Goal: Task Accomplishment & Management: Manage account settings

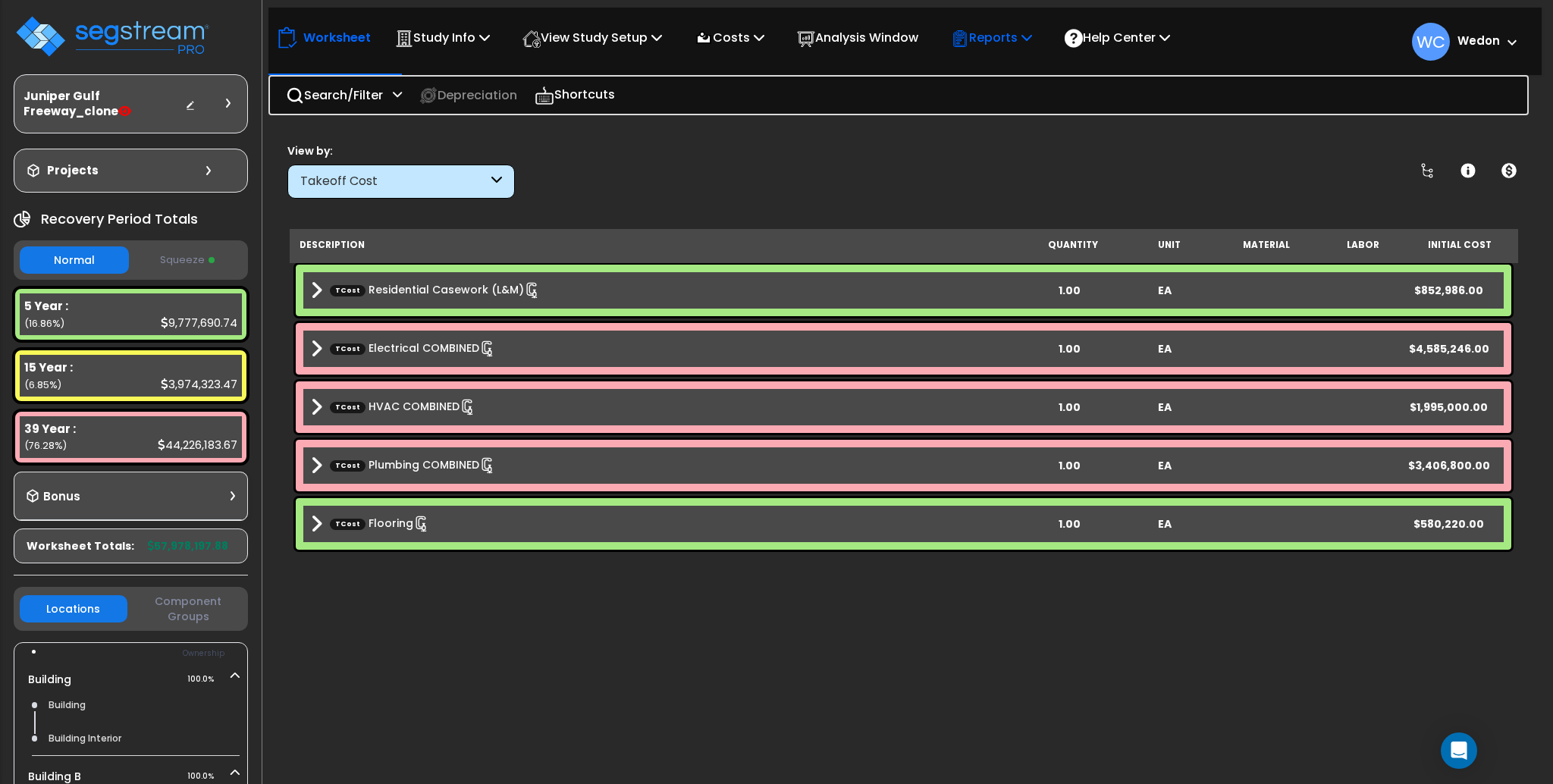
click at [969, 39] on icon at bounding box center [960, 39] width 18 height 18
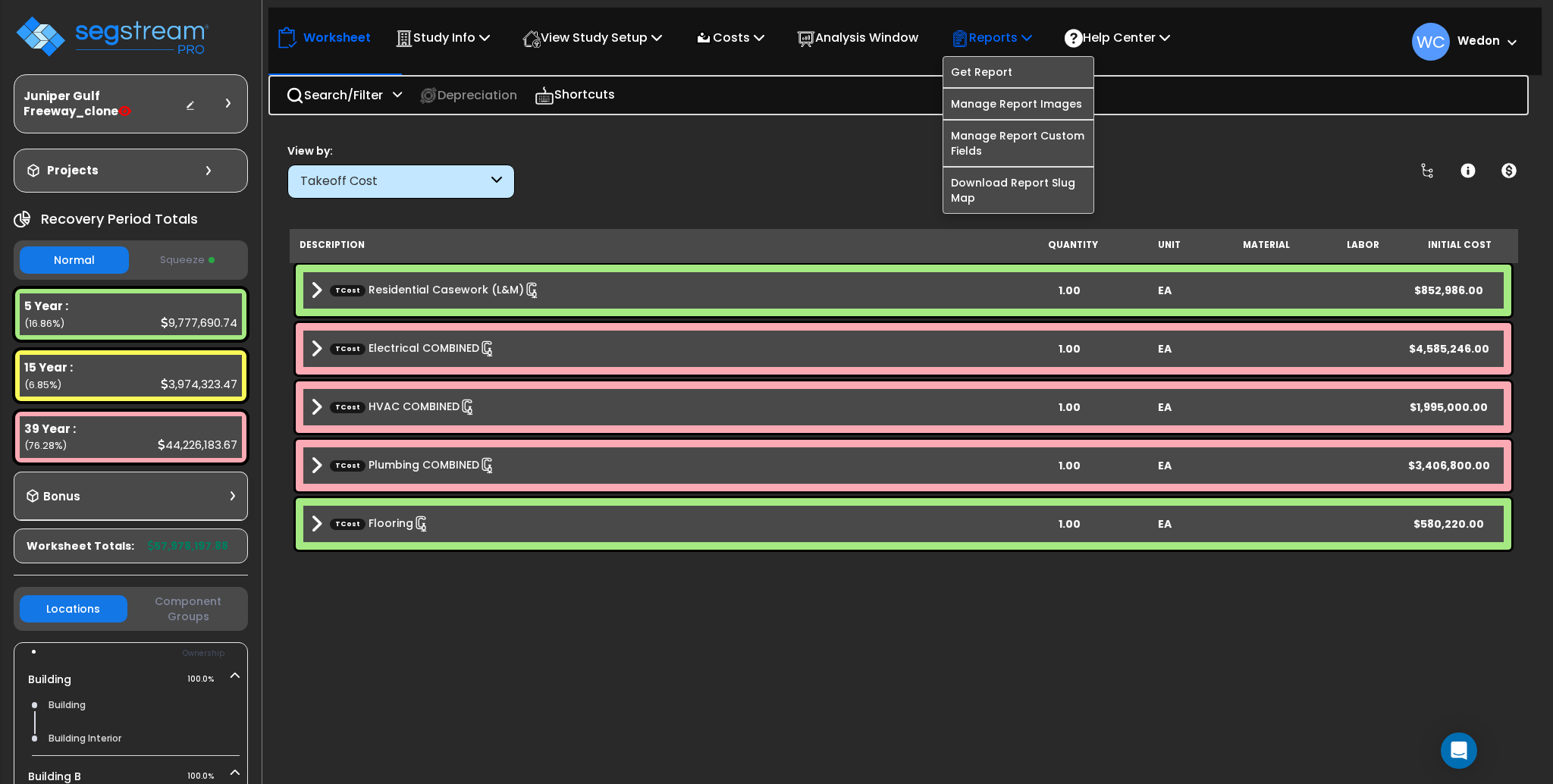
click at [997, 40] on p "Reports" at bounding box center [991, 37] width 82 height 21
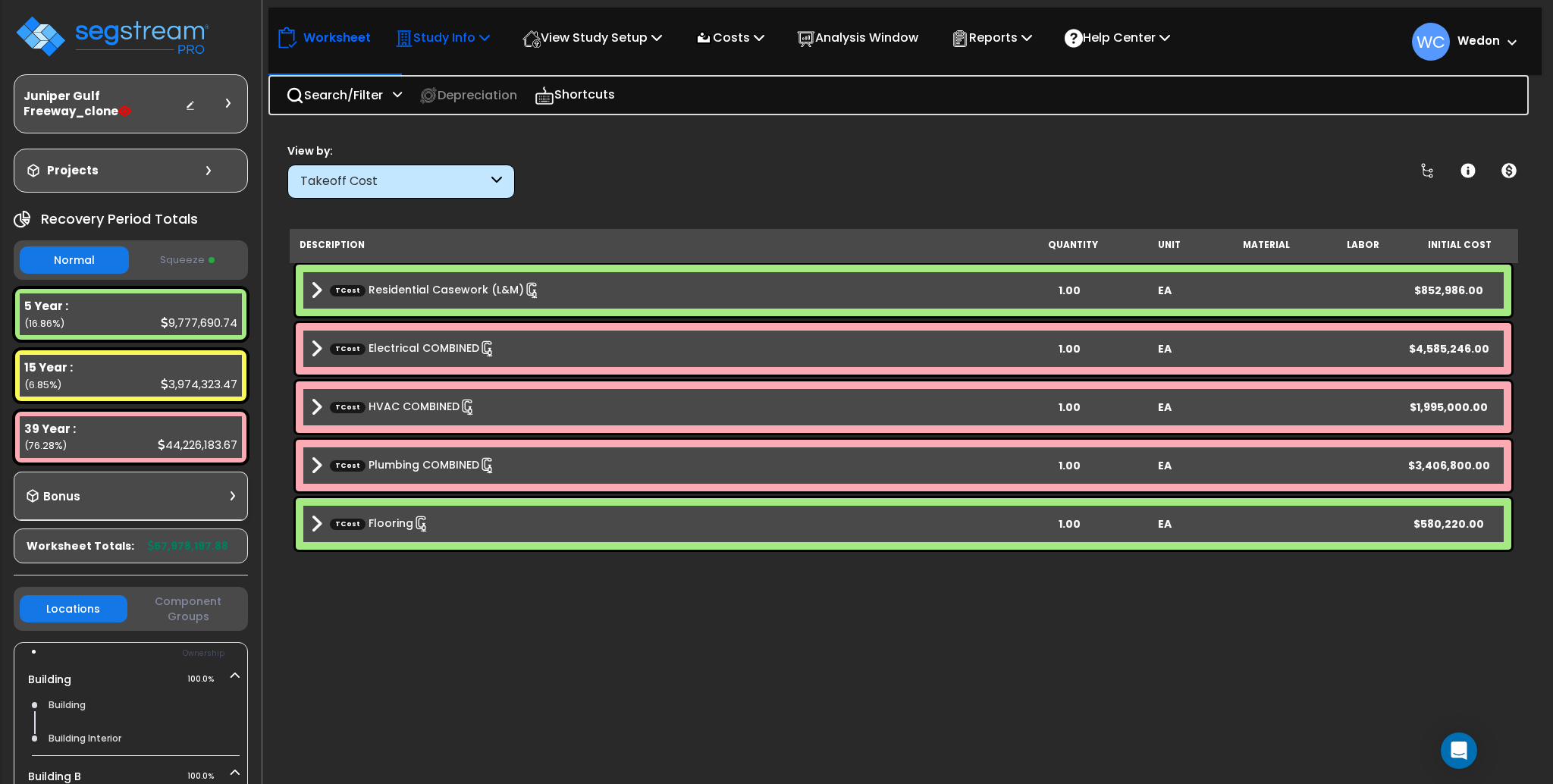
click at [466, 40] on p "Study Info" at bounding box center [443, 37] width 94 height 21
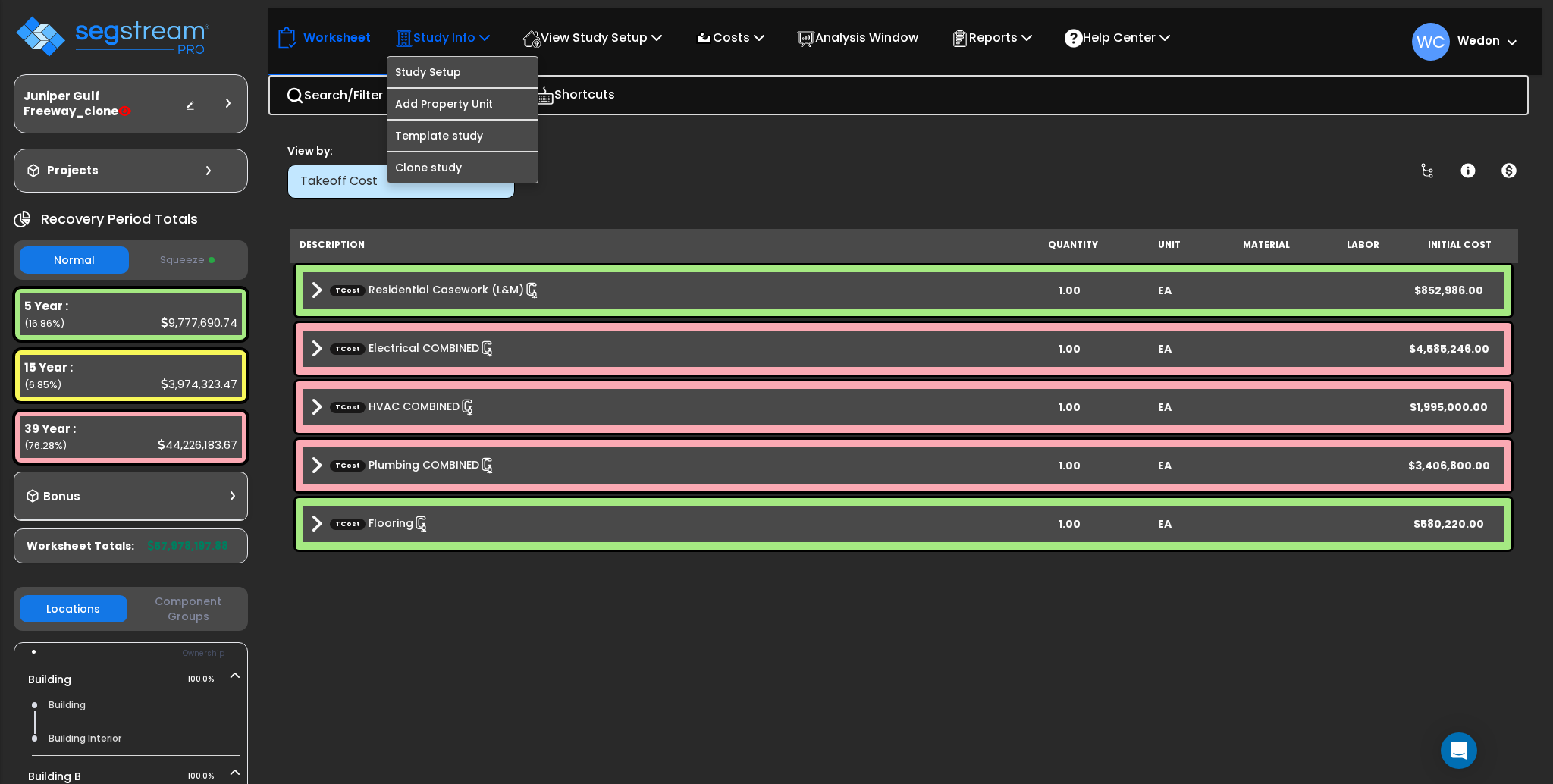
click at [470, 35] on p "Study Info" at bounding box center [443, 37] width 94 height 21
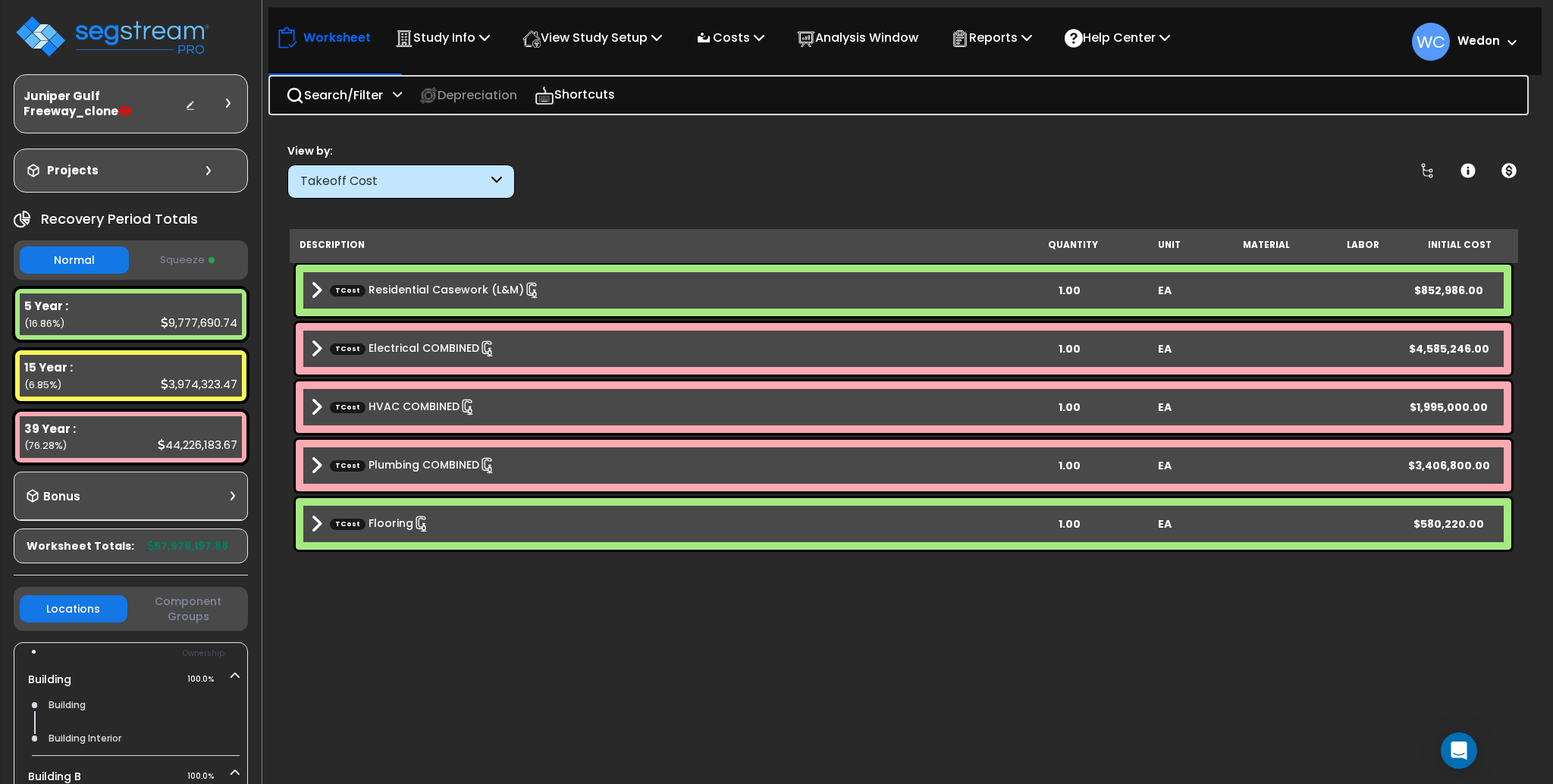
click at [778, 161] on div "View by: Takeoff Cost Takeoff Cost" at bounding box center [903, 171] width 1243 height 56
click at [894, 663] on div "Description Quantity Unit Material Labor Initial Cost TCost Residential Casewor…" at bounding box center [903, 492] width 1228 height 526
click at [875, 185] on div "View by: Takeoff Cost Takeoff Cost" at bounding box center [903, 171] width 1243 height 56
click at [450, 189] on div "Takeoff Cost" at bounding box center [394, 181] width 187 height 18
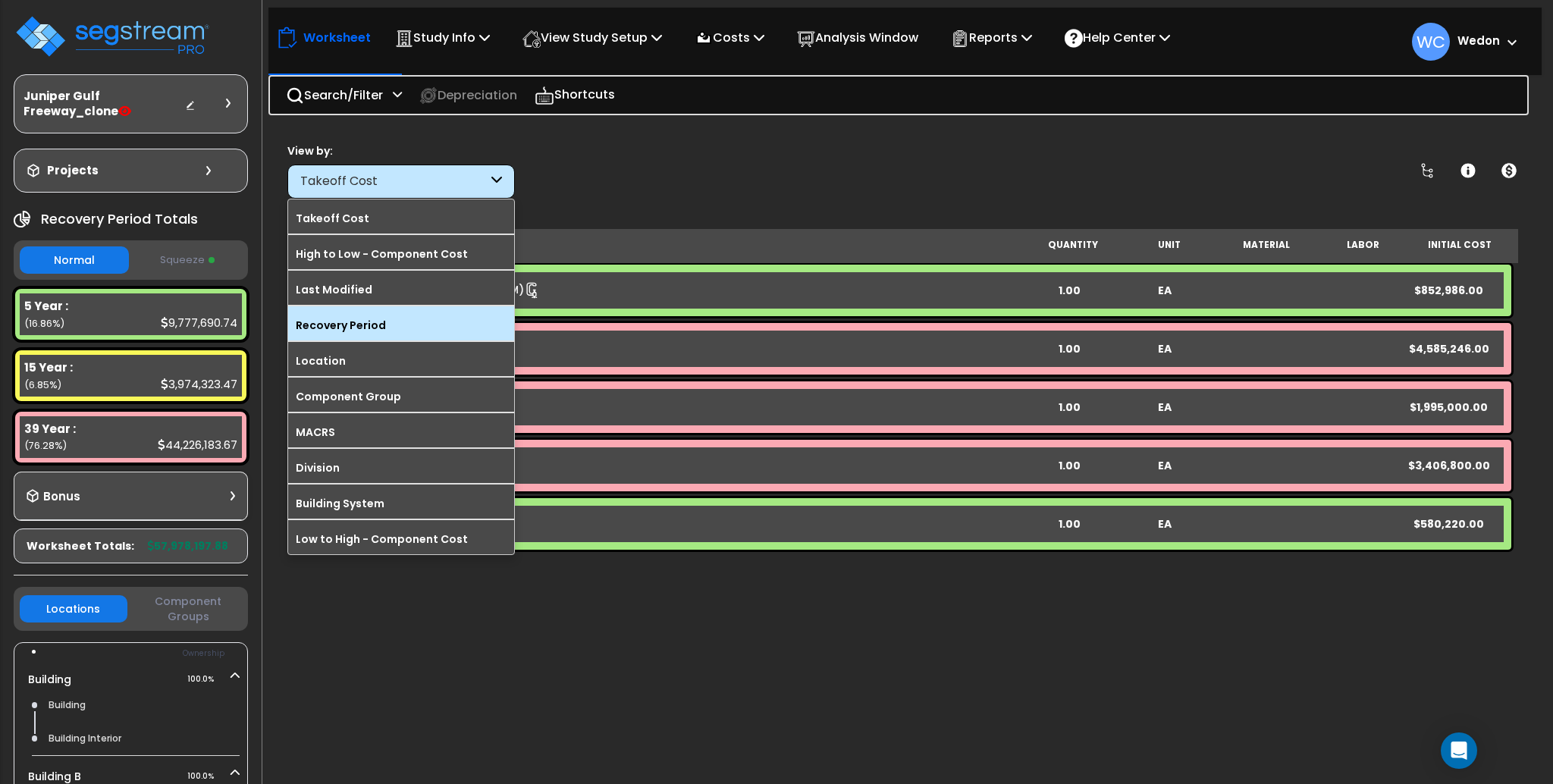
click at [412, 321] on label "Recovery Period" at bounding box center [401, 325] width 226 height 23
click at [0, 0] on input "Recovery Period" at bounding box center [0, 0] width 0 height 0
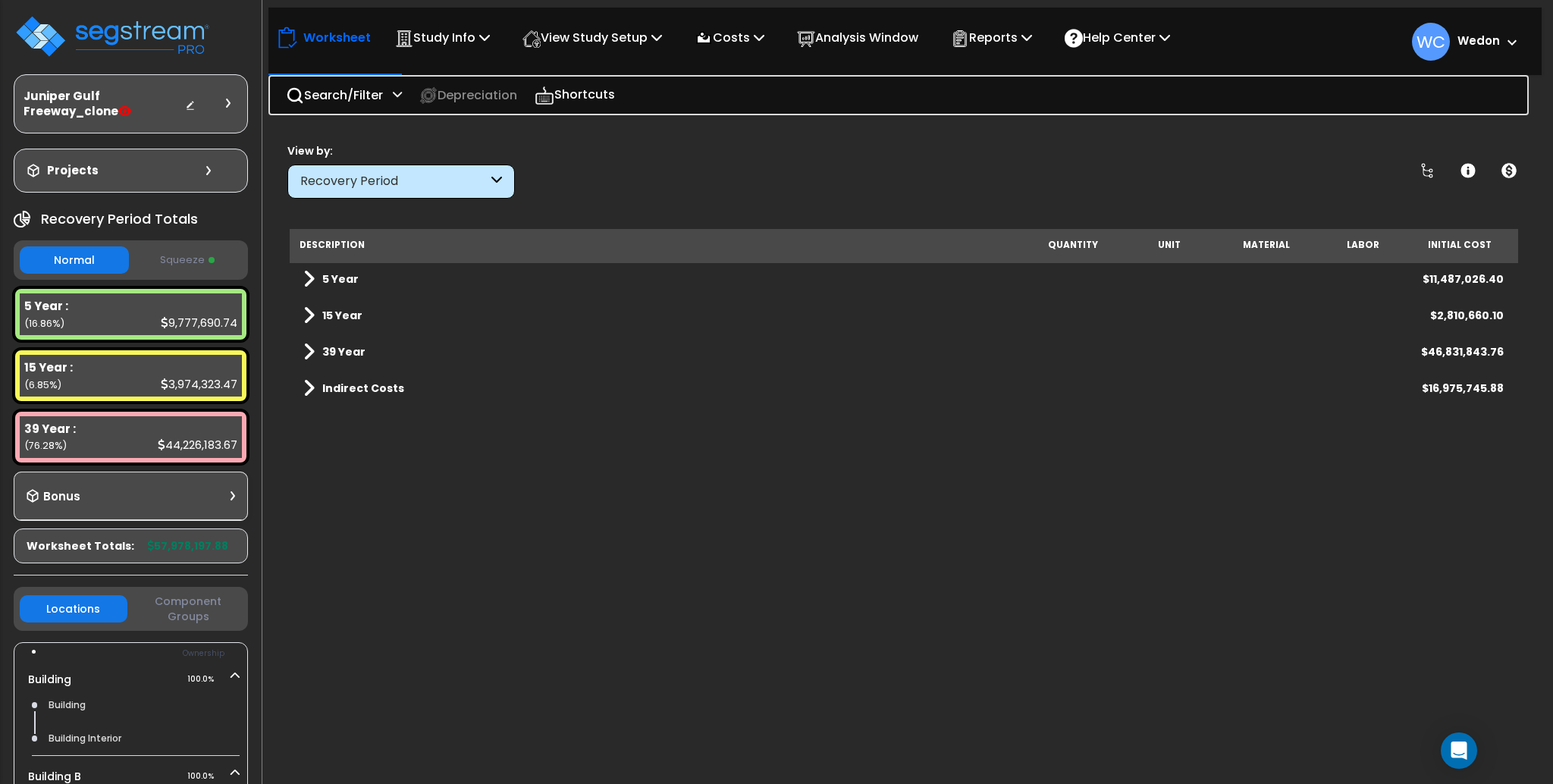
click at [299, 379] on div "Indirect Costs $16,975,745.88" at bounding box center [904, 389] width 1216 height 37
click at [307, 383] on span at bounding box center [309, 389] width 11 height 21
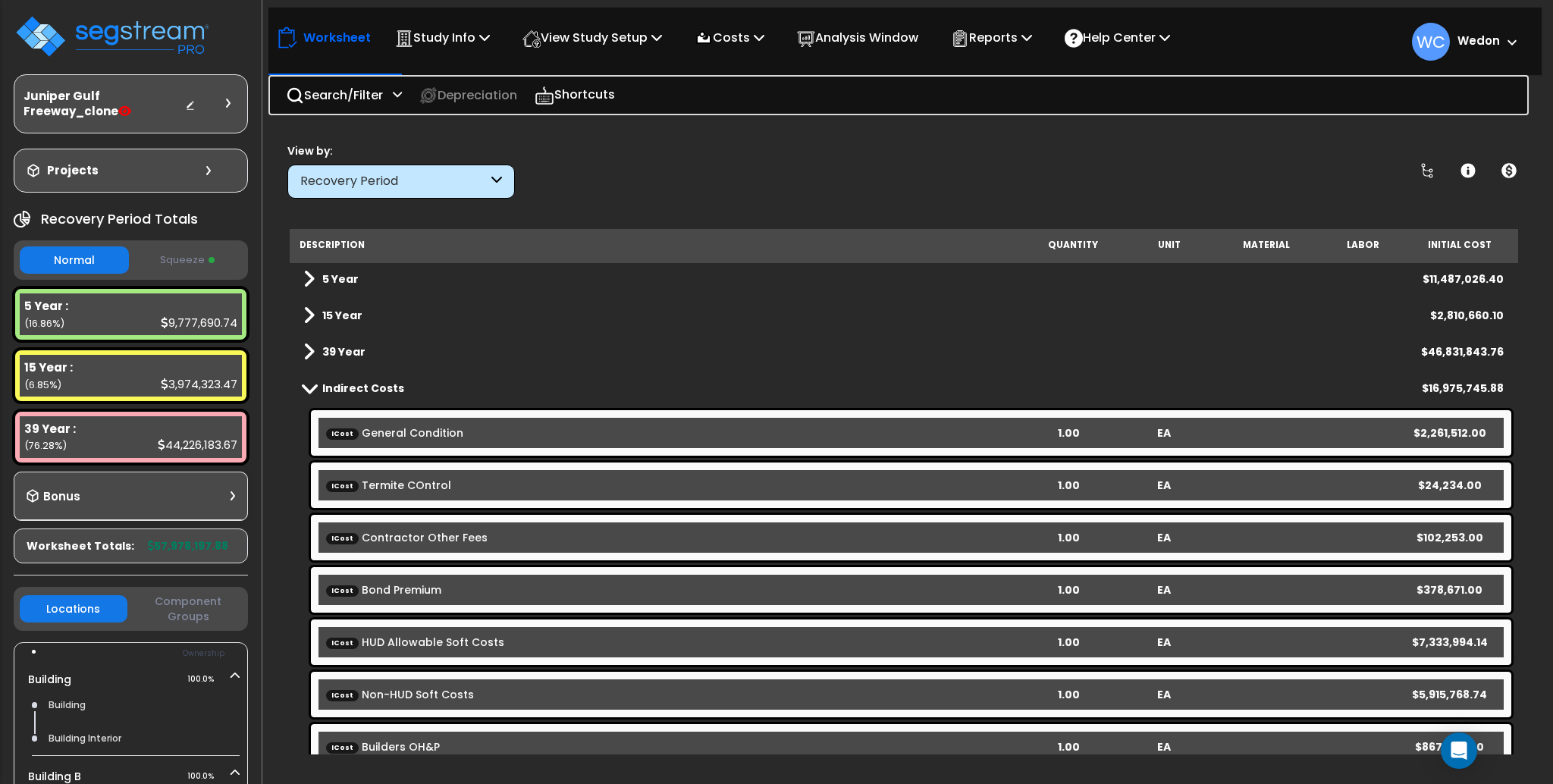
click at [306, 386] on span at bounding box center [309, 388] width 21 height 11
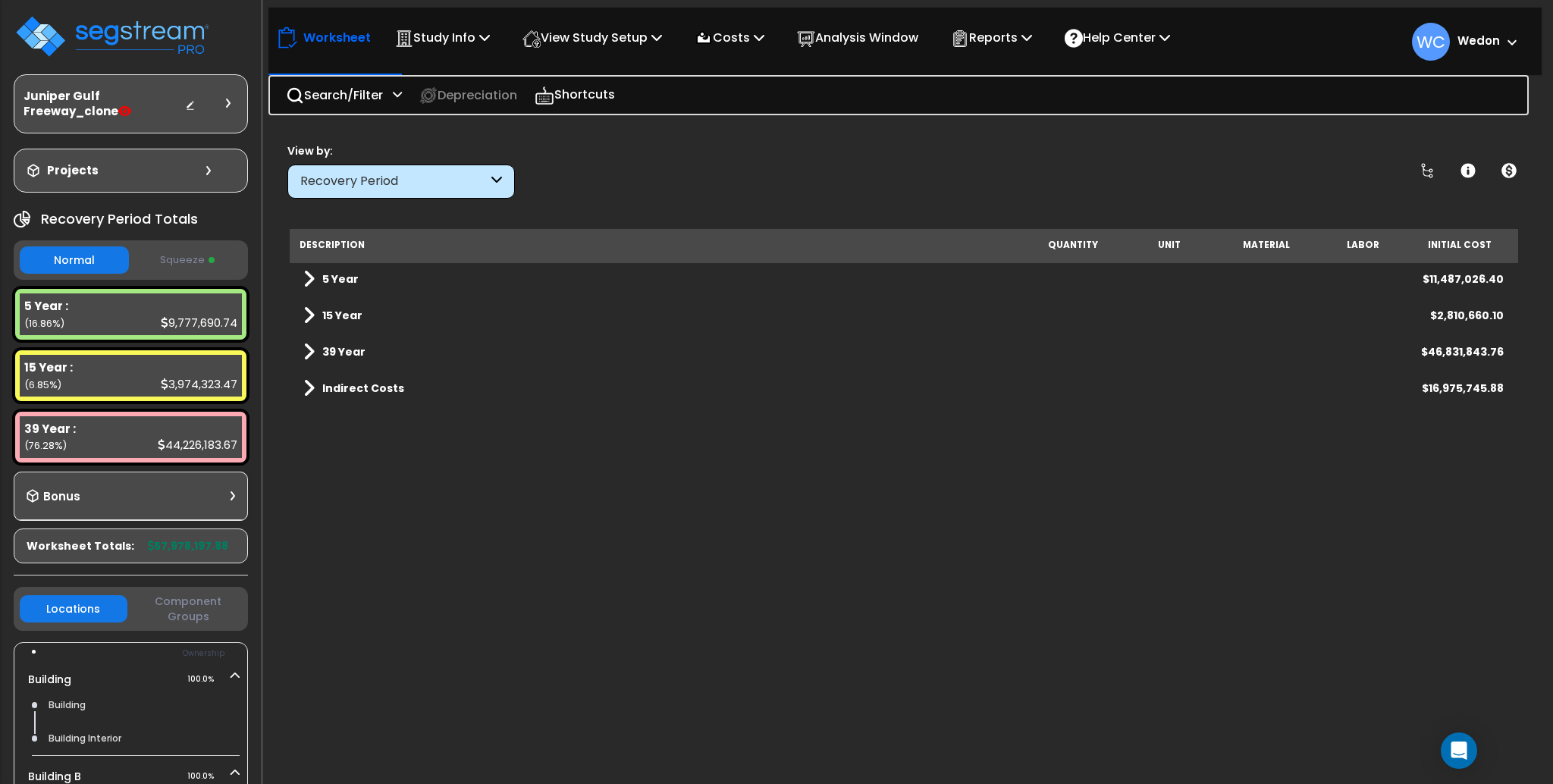
click at [171, 255] on button "Squeeze" at bounding box center [187, 260] width 109 height 27
click at [80, 251] on button "Normal" at bounding box center [74, 260] width 109 height 27
click at [150, 248] on button "Squeeze" at bounding box center [187, 260] width 109 height 27
click at [71, 254] on button "Normal" at bounding box center [74, 260] width 109 height 27
click at [171, 257] on button "Squeeze" at bounding box center [187, 260] width 109 height 27
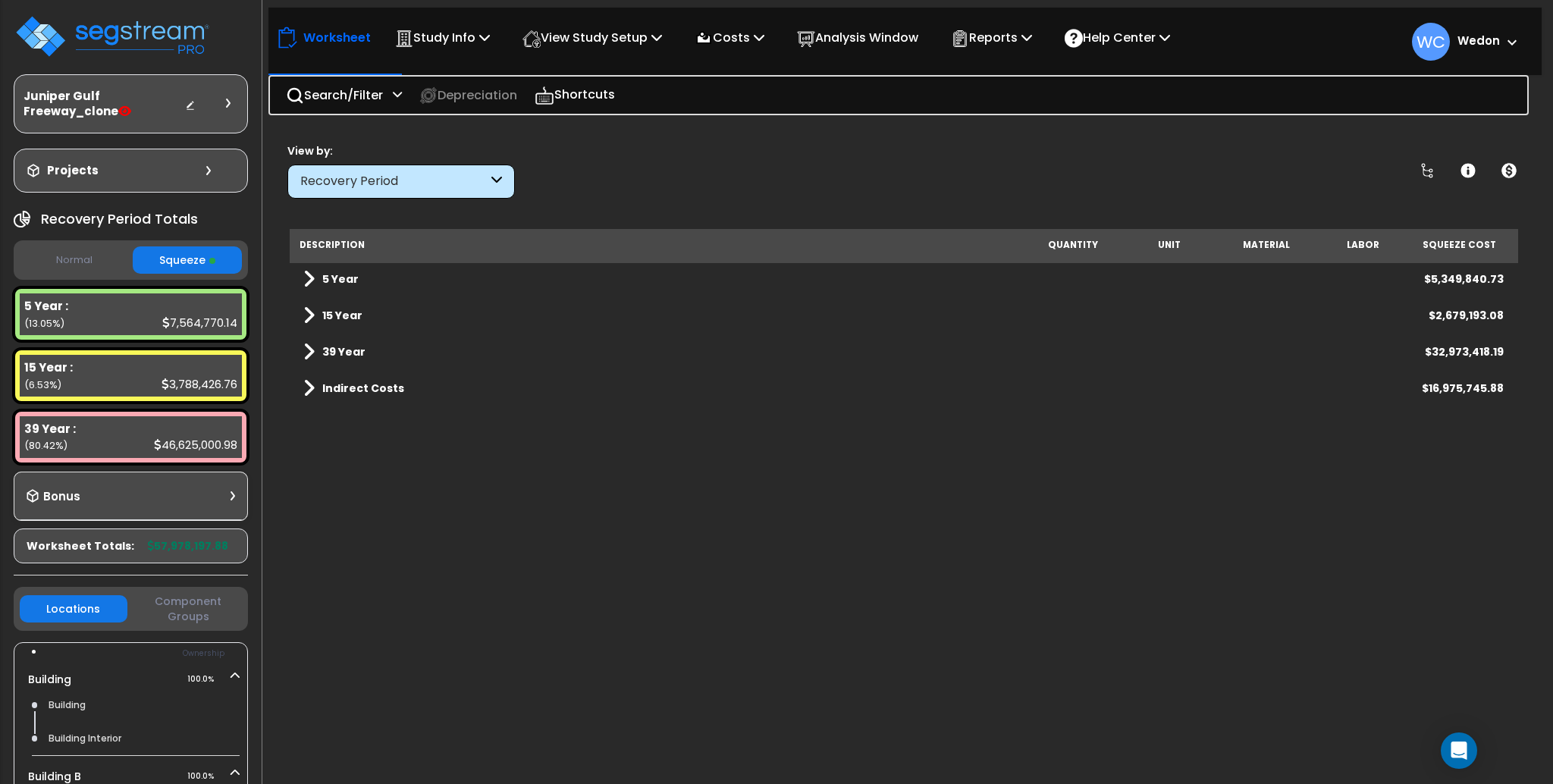
drag, startPoint x: 73, startPoint y: 257, endPoint x: 242, endPoint y: 261, distance: 169.0
click at [74, 257] on button "Normal" at bounding box center [74, 260] width 109 height 27
click at [243, 261] on div "Normal Squeeze" at bounding box center [131, 261] width 235 height 40
click at [205, 260] on button "Squeeze" at bounding box center [187, 260] width 109 height 27
click at [764, 40] on icon at bounding box center [759, 37] width 11 height 12
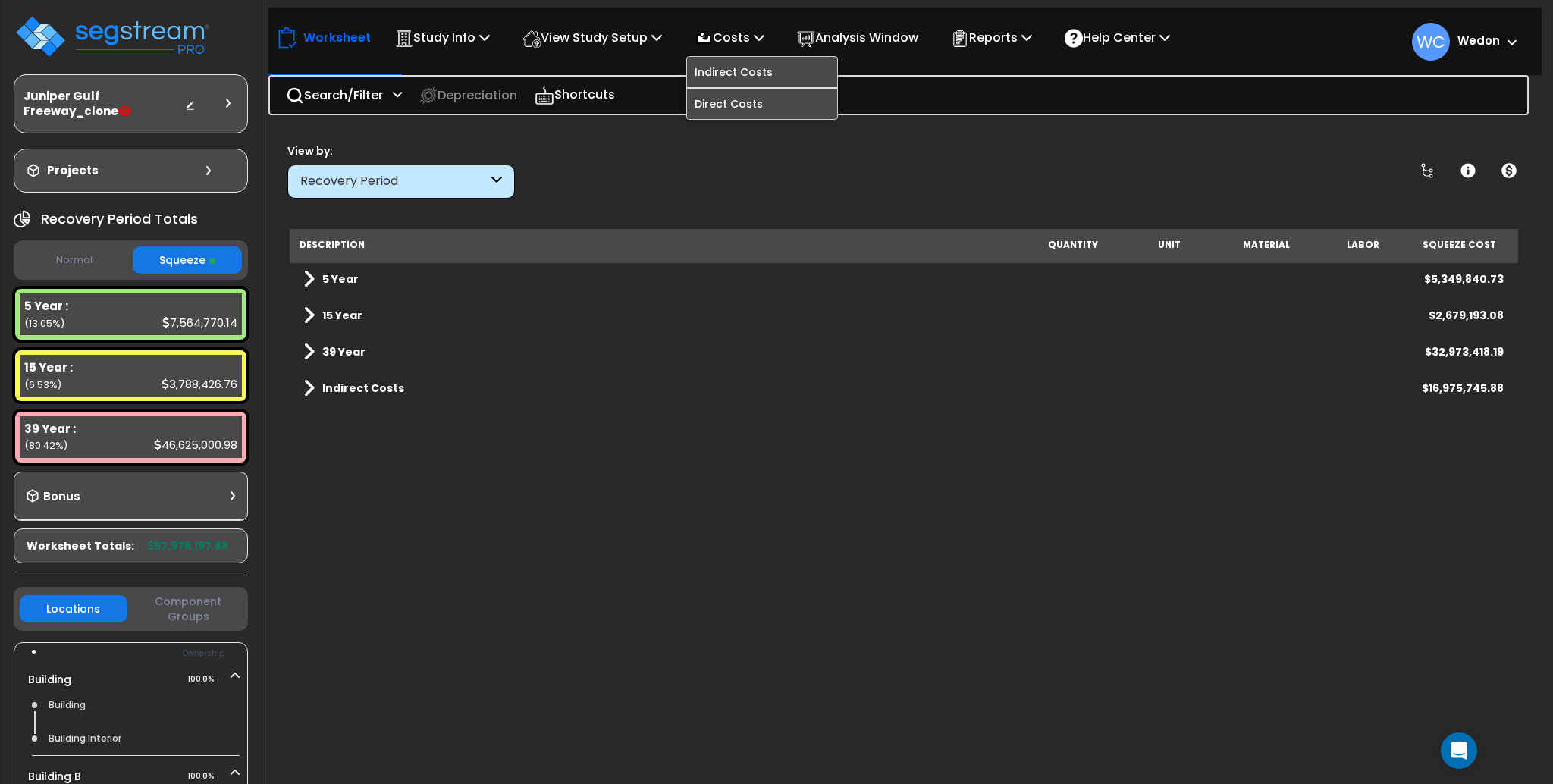
click at [69, 256] on button "Normal" at bounding box center [74, 260] width 109 height 27
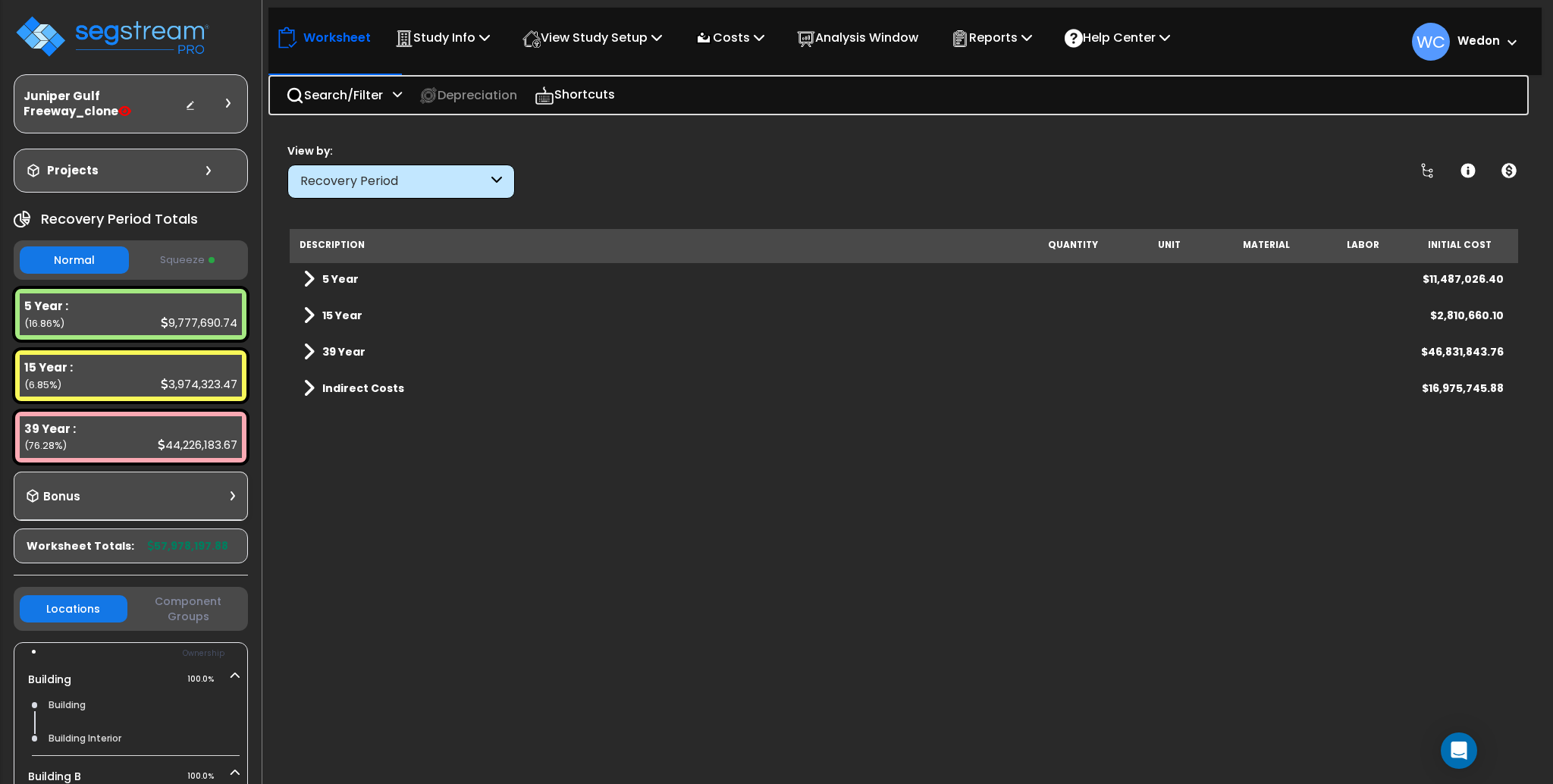
click at [182, 261] on button "Squeeze" at bounding box center [187, 260] width 109 height 27
click at [67, 260] on button "Normal" at bounding box center [74, 260] width 109 height 27
click at [191, 255] on button "Squeeze" at bounding box center [187, 260] width 109 height 27
click at [79, 256] on button "Normal" at bounding box center [74, 260] width 109 height 27
click at [171, 255] on button "Squeeze" at bounding box center [187, 260] width 109 height 27
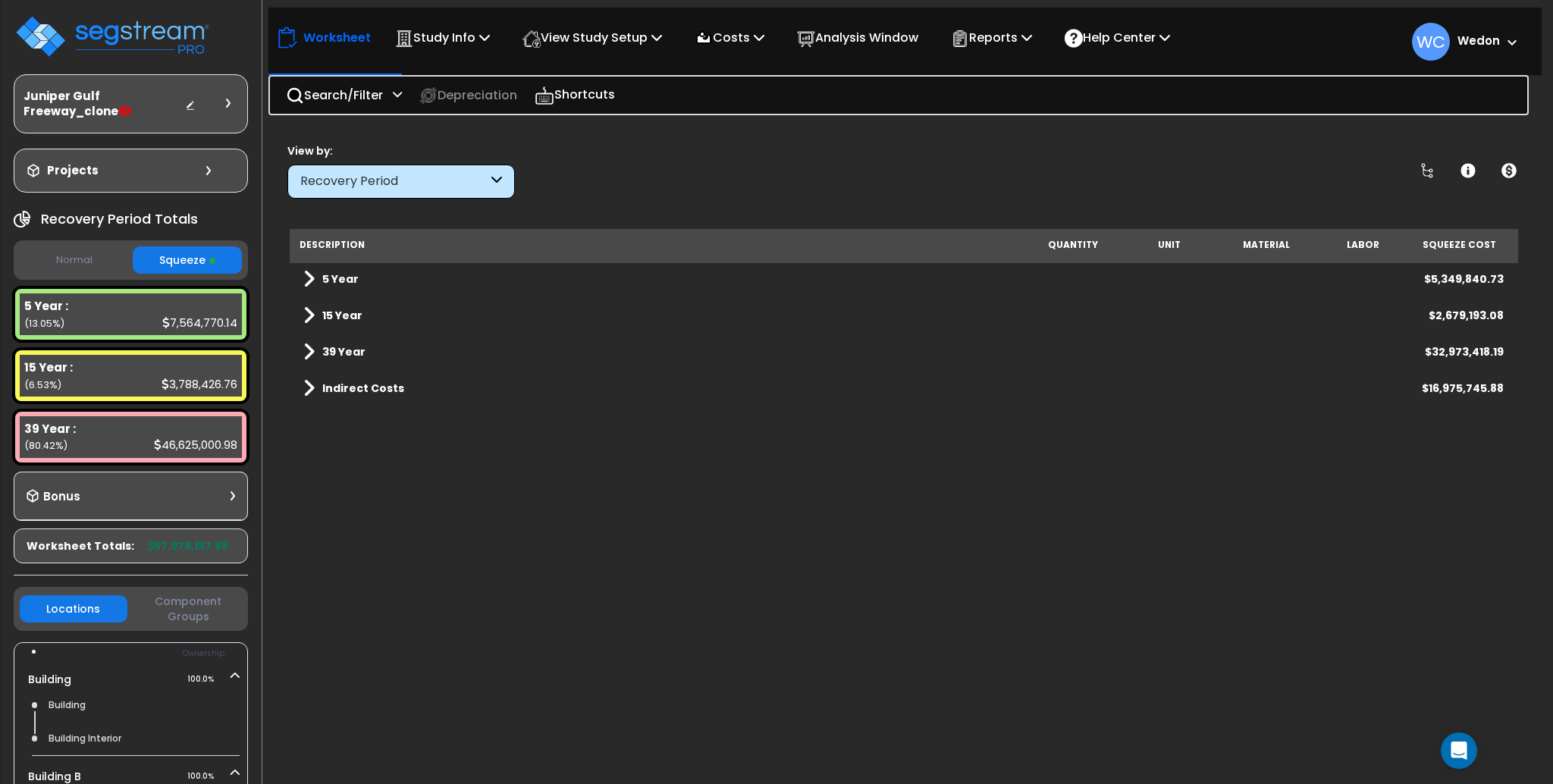
drag, startPoint x: 150, startPoint y: 539, endPoint x: 229, endPoint y: 541, distance: 79.0
click at [229, 541] on div "Worksheet Totals: 57,978,197.88" at bounding box center [131, 546] width 235 height 35
click at [161, 550] on div "Worksheet Totals: 57,978,197.88" at bounding box center [131, 546] width 235 height 35
drag, startPoint x: 225, startPoint y: 545, endPoint x: 153, endPoint y: 546, distance: 72.0
click at [152, 546] on div "Worksheet Totals: 57,978,197.88" at bounding box center [131, 546] width 235 height 35
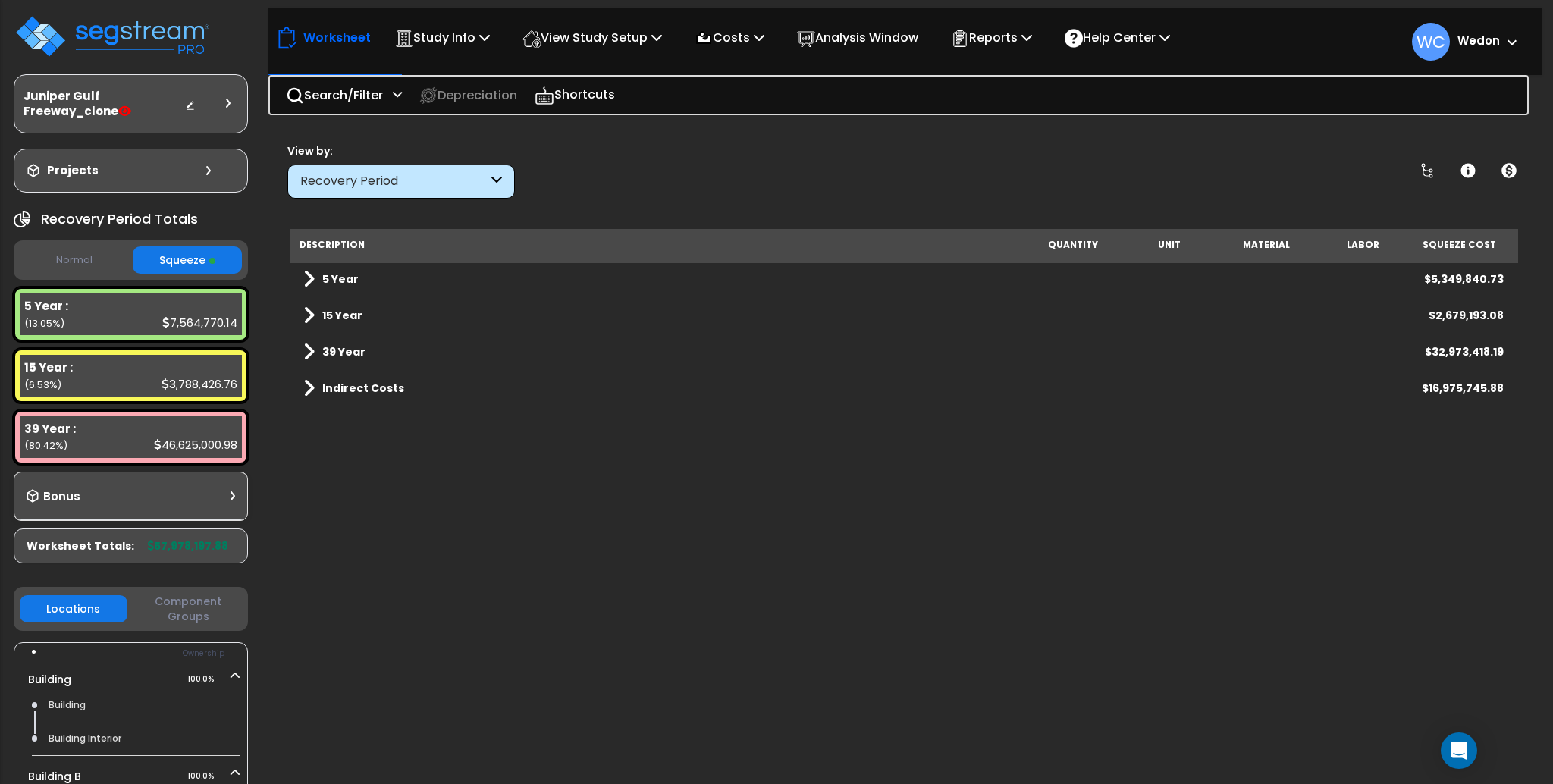
click at [152, 539] on b "57,978,197.88" at bounding box center [188, 546] width 81 height 15
drag, startPoint x: 152, startPoint y: 539, endPoint x: 224, endPoint y: 540, distance: 72.0
click at [224, 540] on div "Worksheet Totals: 57,978,197.88" at bounding box center [131, 546] width 235 height 35
click at [226, 540] on div "Worksheet Totals: 57,978,197.88" at bounding box center [131, 546] width 235 height 35
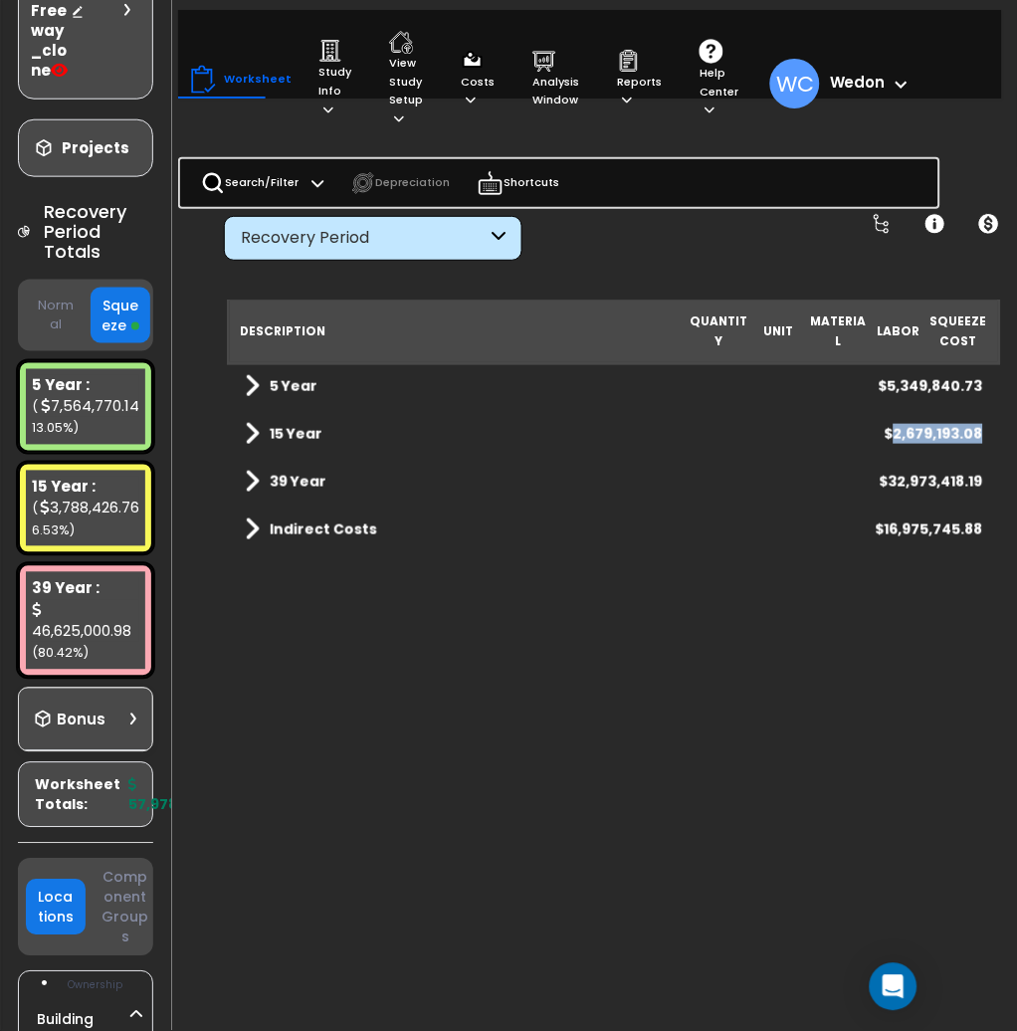
drag, startPoint x: 899, startPoint y: 430, endPoint x: 981, endPoint y: 435, distance: 82.8
click at [981, 435] on div "$2,679,193.08" at bounding box center [934, 434] width 99 height 20
copy div "2,679,193.08"
drag, startPoint x: 896, startPoint y: 478, endPoint x: 982, endPoint y: 479, distance: 86.6
click at [982, 479] on div "$32,973,418.19" at bounding box center [932, 482] width 104 height 20
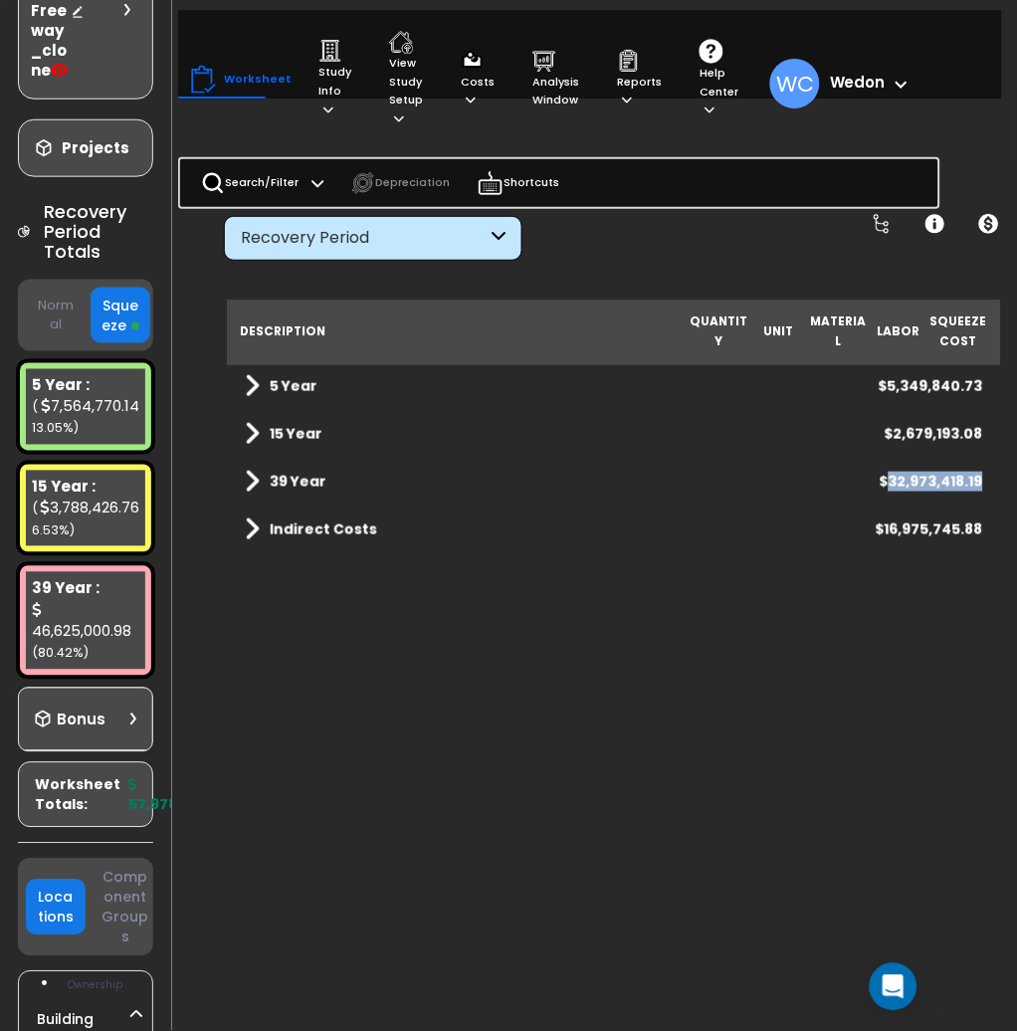
copy div "32,973,418.19"
drag, startPoint x: 889, startPoint y: 528, endPoint x: 983, endPoint y: 533, distance: 94.7
click at [983, 533] on div "$16,975,745.88" at bounding box center [929, 530] width 107 height 20
copy div "16,975,745.88"
click at [905, 561] on div "Description Quantity Unit Material Labor Squeeze Cost 5 Year $5,349,840.73 15 Y…" at bounding box center [614, 646] width 774 height 691
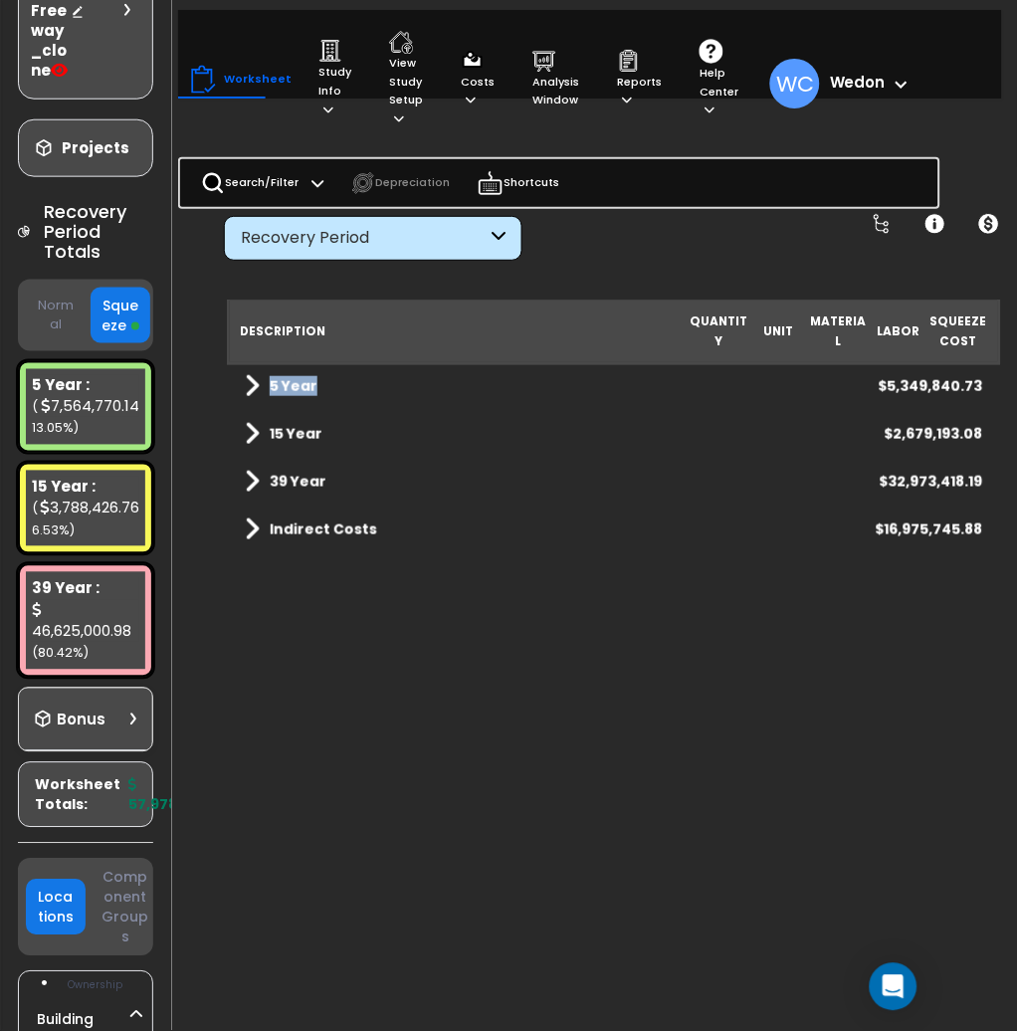
drag, startPoint x: 263, startPoint y: 382, endPoint x: 547, endPoint y: 386, distance: 284.7
click at [547, 386] on div "5 Year $5,349,840.73" at bounding box center [614, 386] width 758 height 48
click at [284, 385] on b "5 Year" at bounding box center [294, 386] width 48 height 20
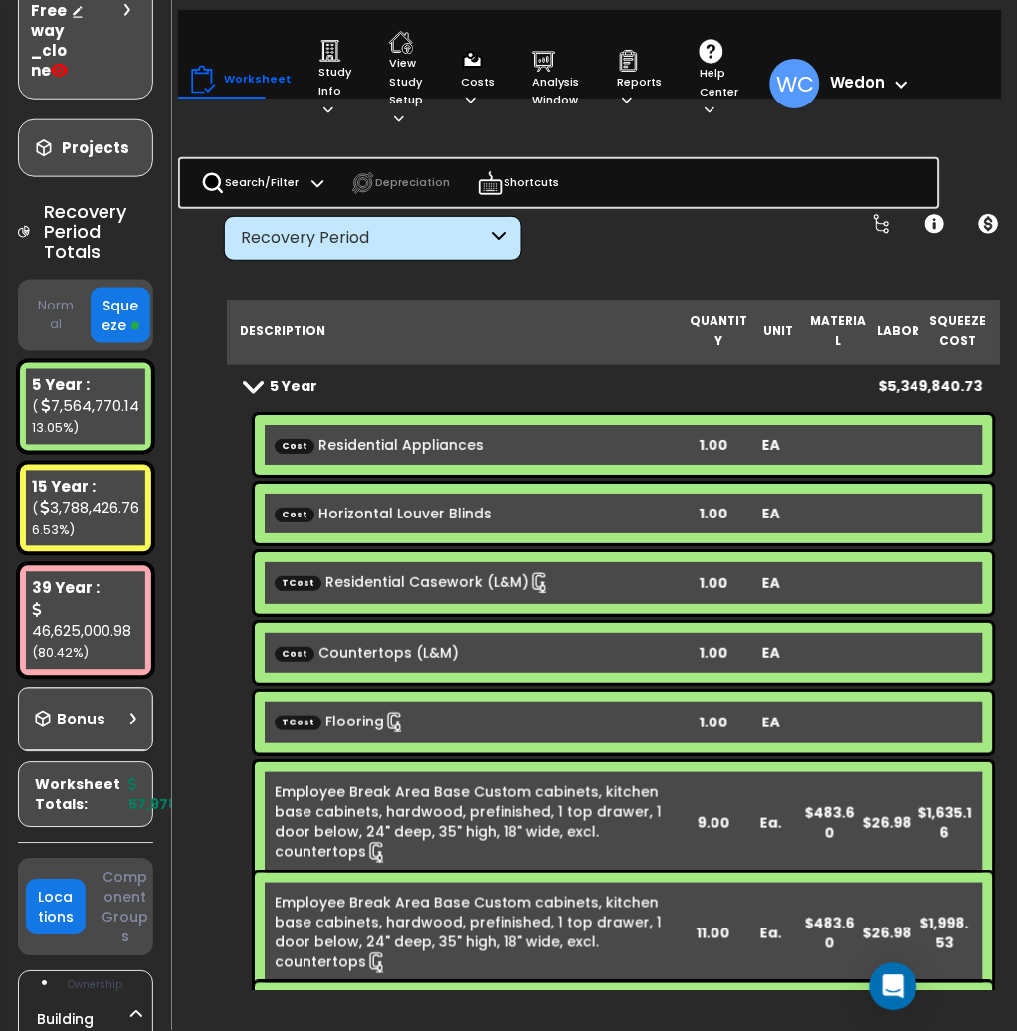
click at [660, 386] on div "5 Year $5,349,840.73" at bounding box center [614, 386] width 758 height 48
click at [699, 381] on div "5 Year $5,349,840.73" at bounding box center [614, 386] width 758 height 48
click at [260, 382] on span at bounding box center [253, 385] width 28 height 15
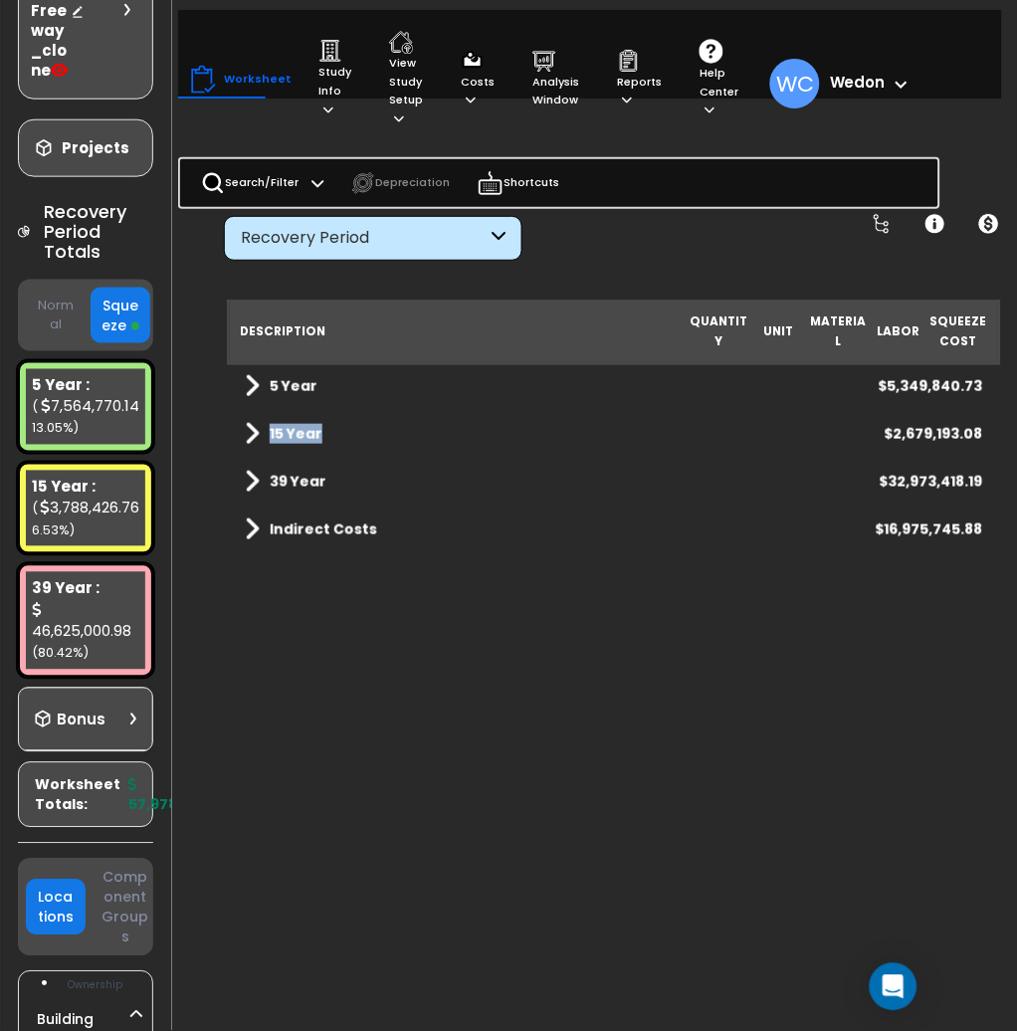
drag, startPoint x: 261, startPoint y: 427, endPoint x: 352, endPoint y: 431, distance: 91.7
click at [352, 431] on div "15 Year $2,679,193.08" at bounding box center [614, 434] width 758 height 48
click at [53, 323] on button "Normal" at bounding box center [56, 315] width 60 height 53
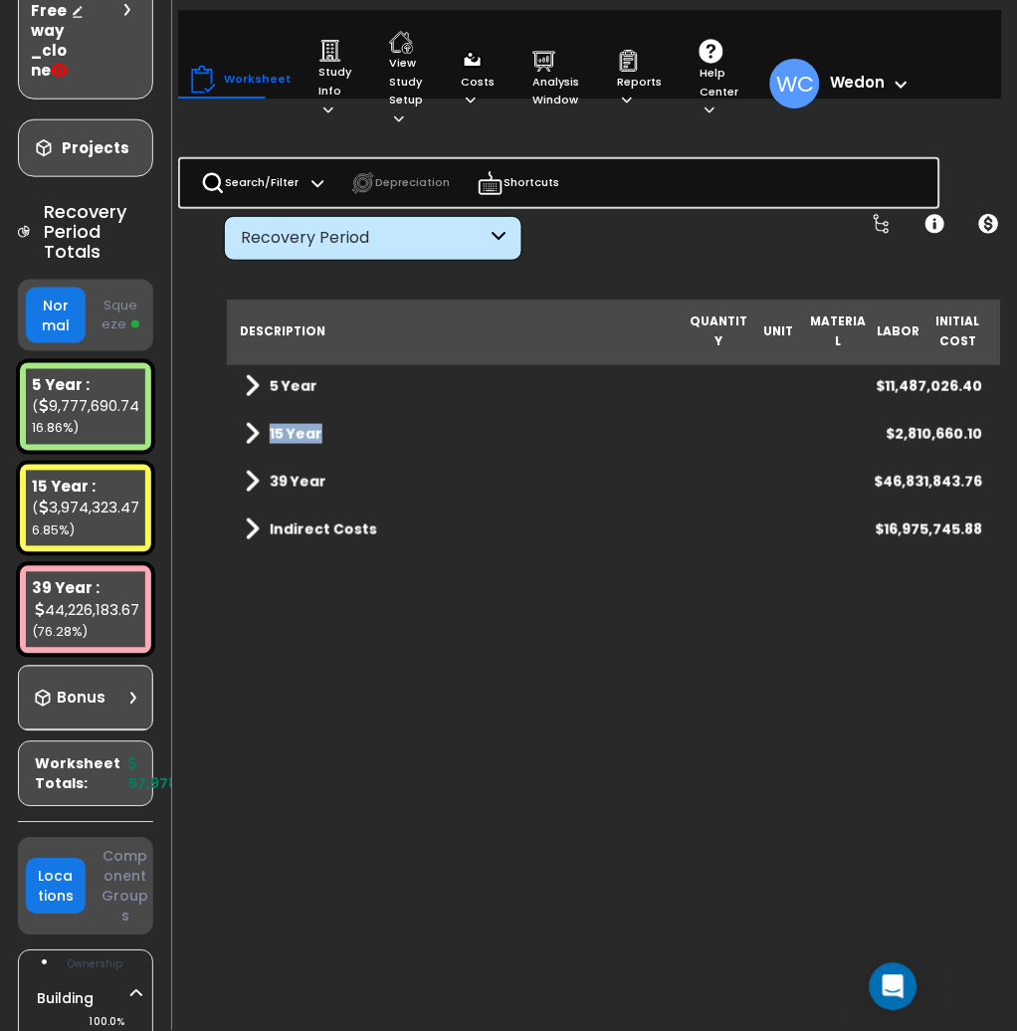
click at [108, 311] on button "Squeeze" at bounding box center [121, 315] width 60 height 53
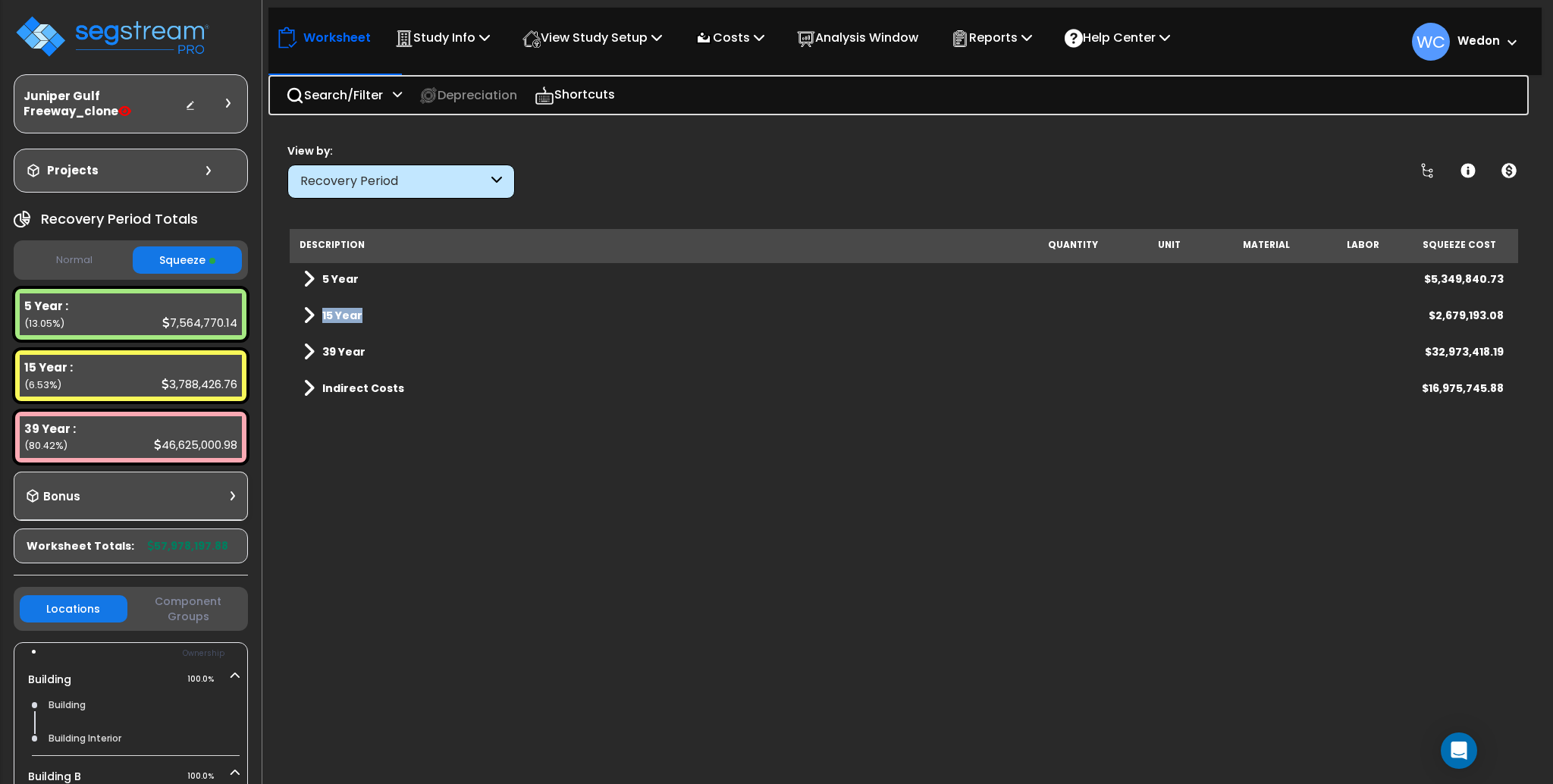
click at [211, 258] on span at bounding box center [213, 261] width 6 height 6
click at [623, 468] on div "Description Quantity Unit Material Labor Squeeze Cost 5 Year $5,349,840.73 15 Y…" at bounding box center [903, 492] width 1228 height 526
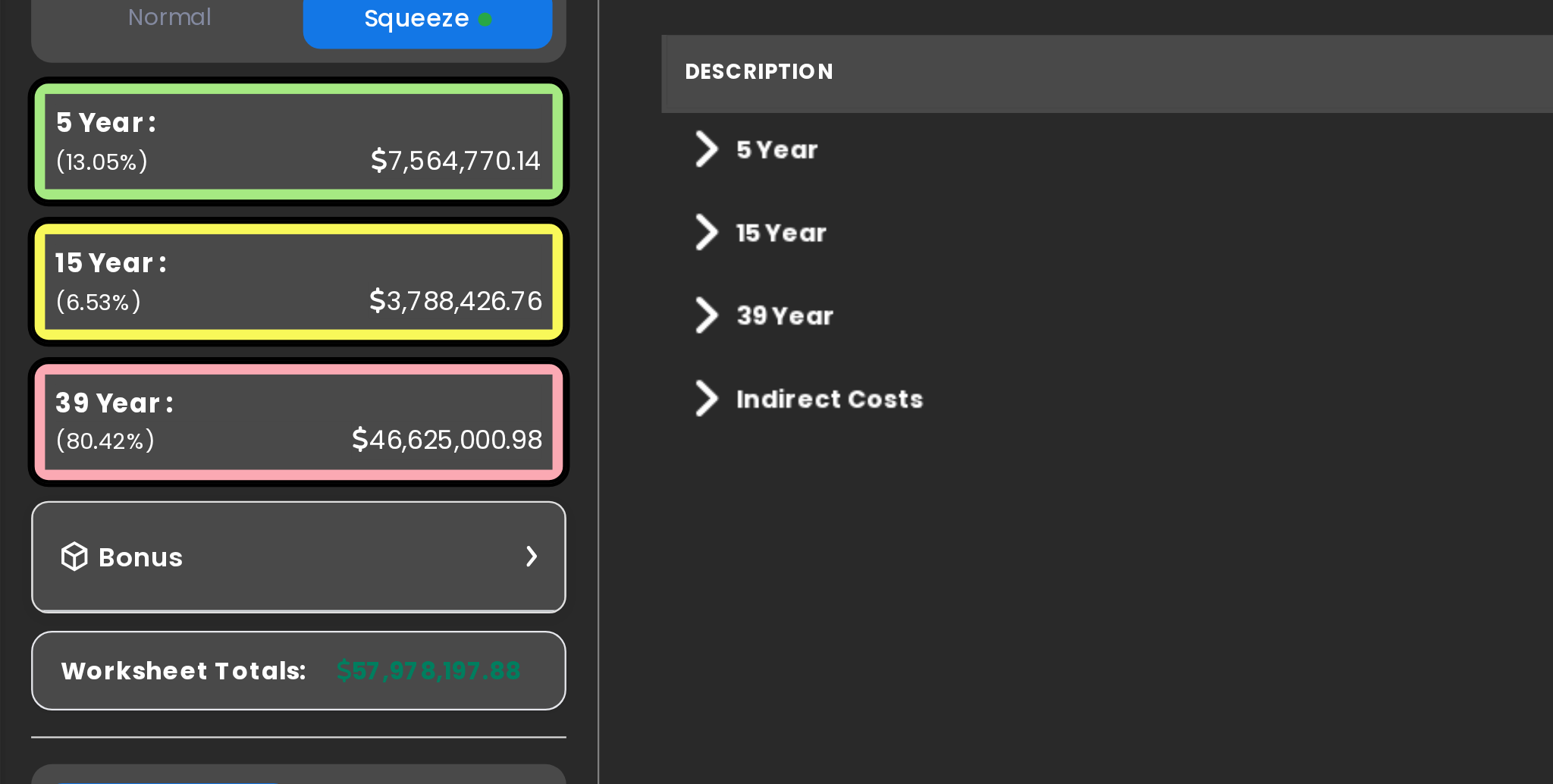
scroll to position [41, 0]
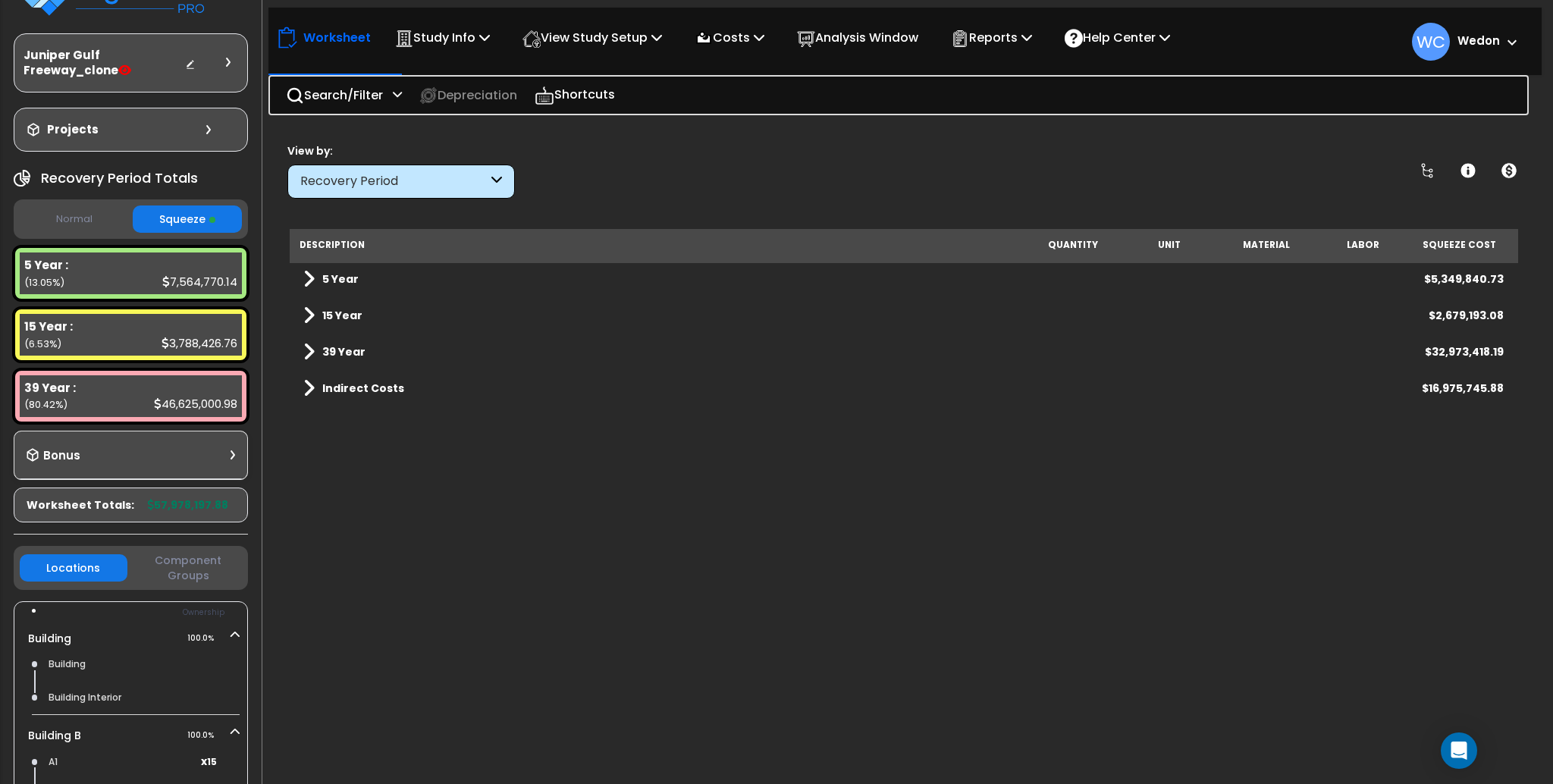
click at [314, 386] on link "Indirect Costs" at bounding box center [354, 389] width 101 height 21
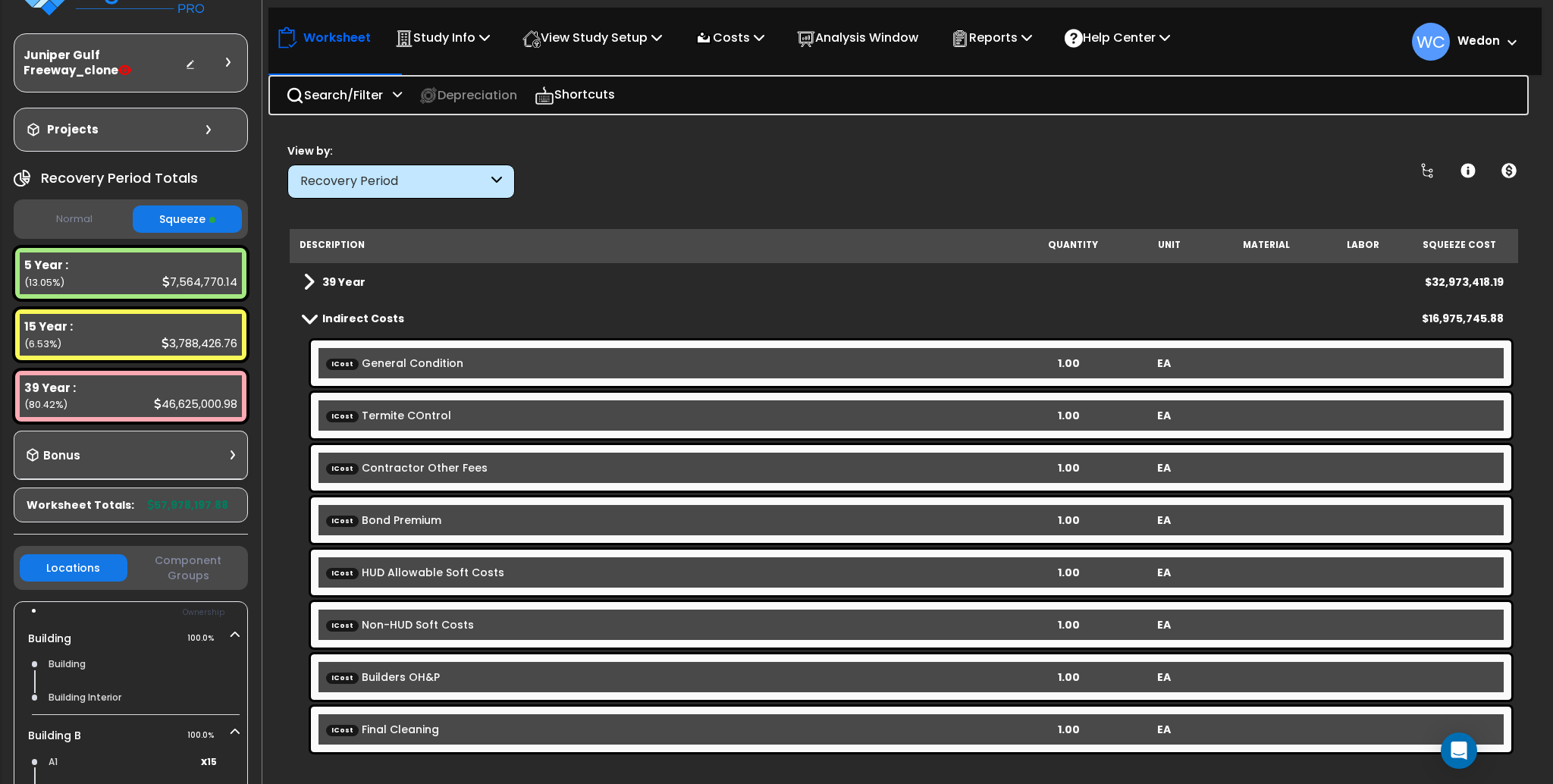
scroll to position [67, 0]
click at [1502, 39] on span at bounding box center [1509, 42] width 17 height 18
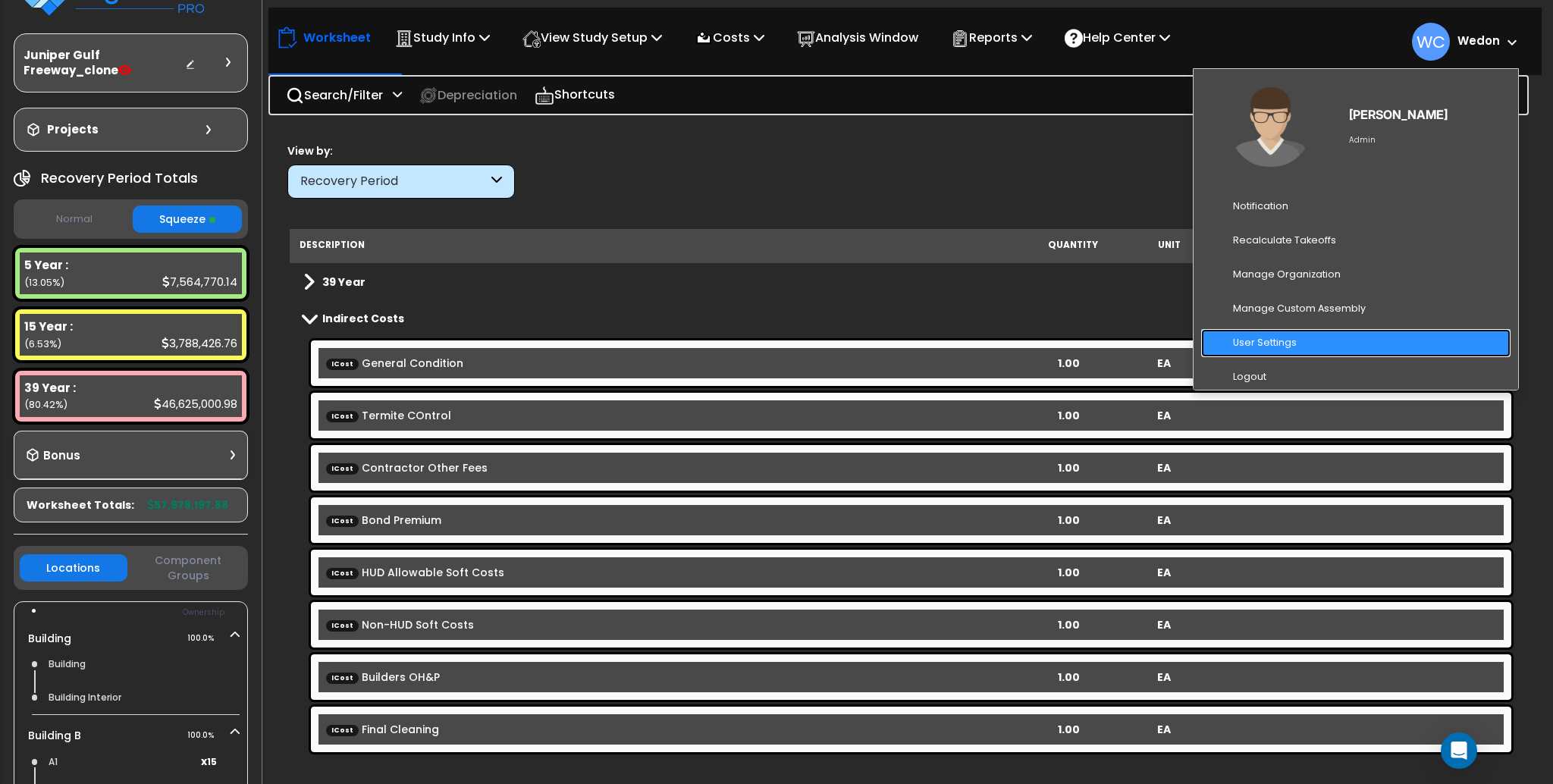
click at [1276, 337] on link "User Settings" at bounding box center [1356, 343] width 309 height 28
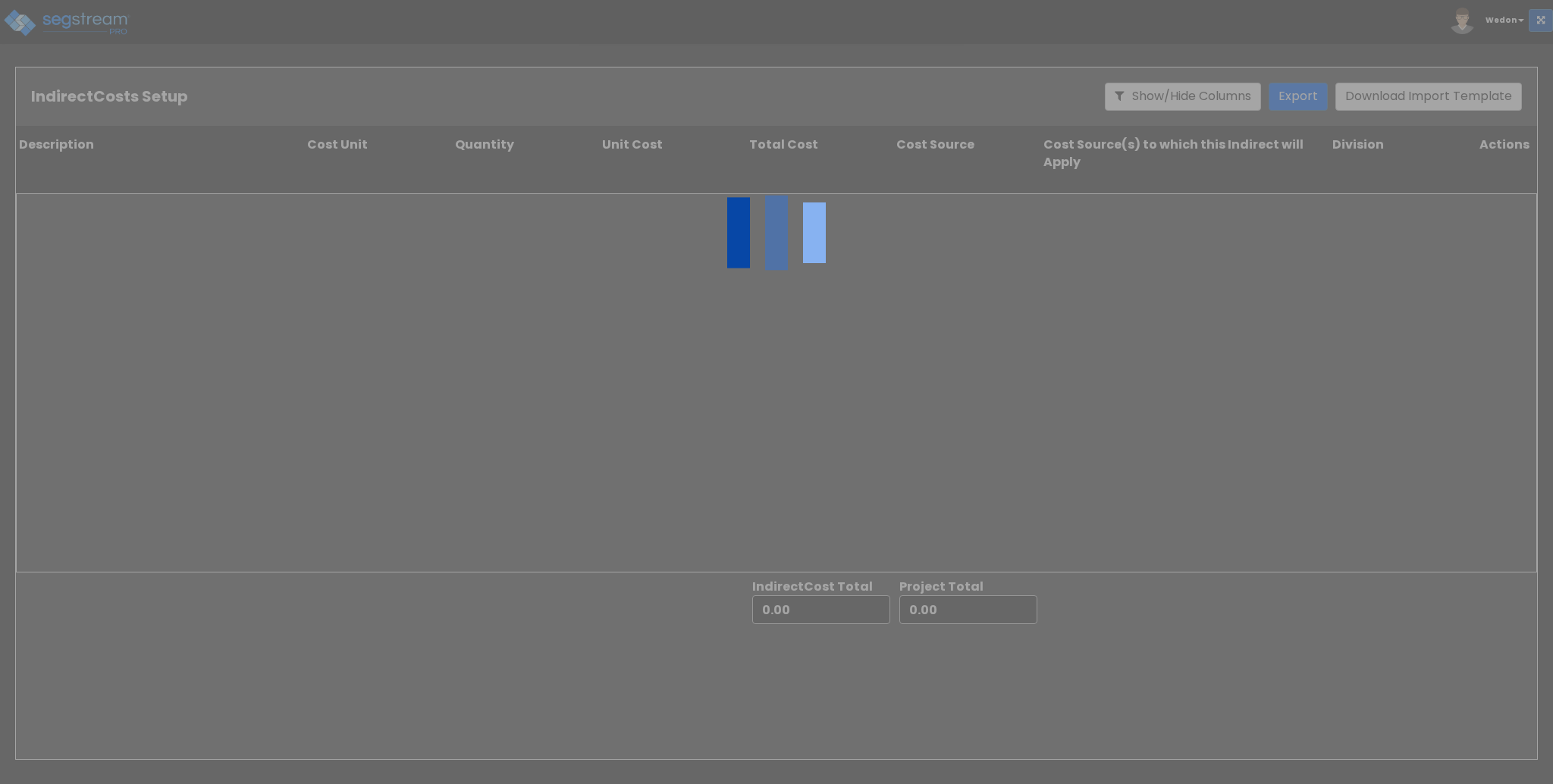
type input "41,002,452.00"
type input "16,975,745.88"
type input "57,978,197.88"
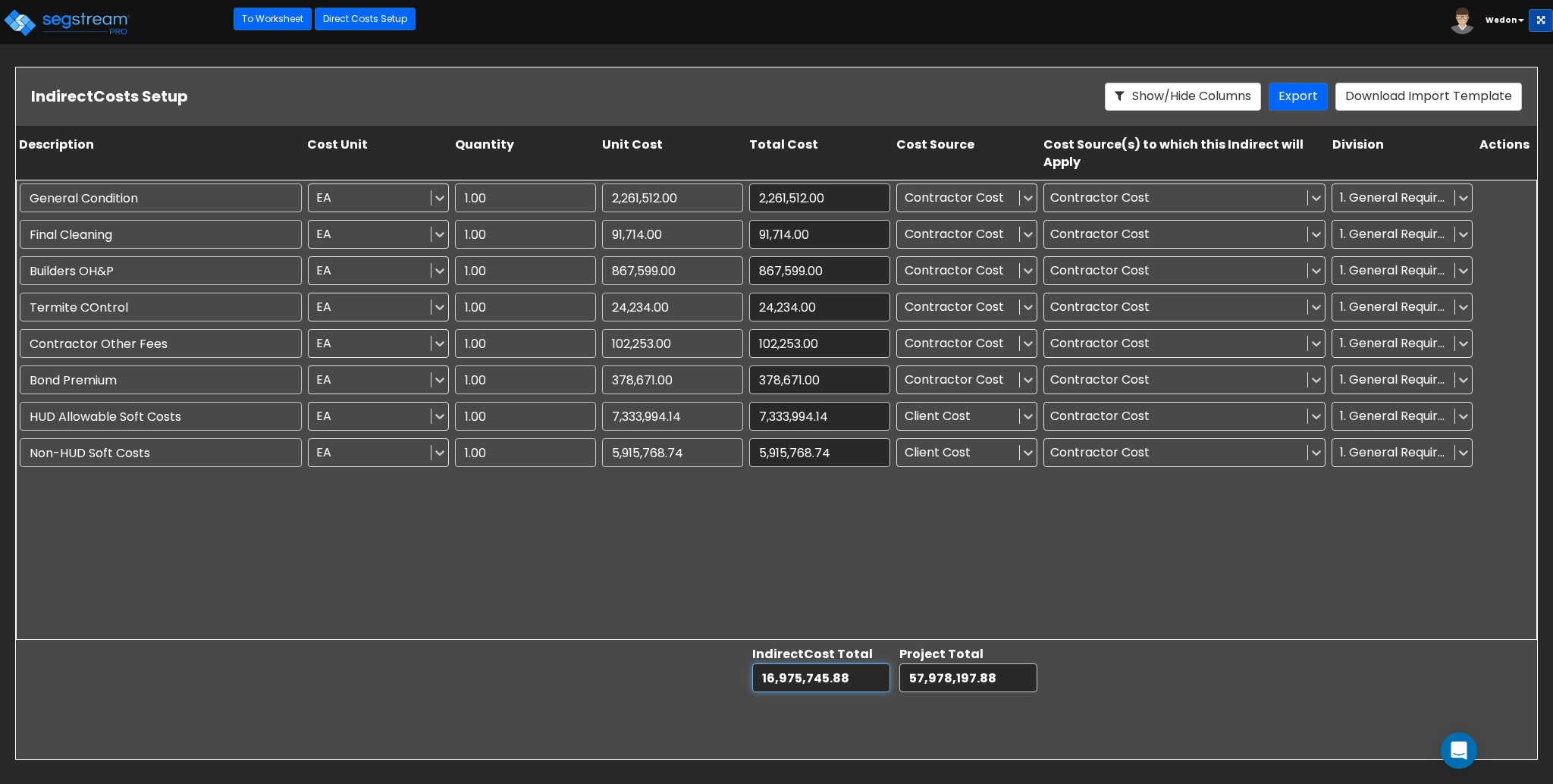
drag, startPoint x: 762, startPoint y: 677, endPoint x: 847, endPoint y: 678, distance: 85.0
click at [847, 678] on input "16,975,745.88" at bounding box center [821, 678] width 138 height 29
click at [856, 678] on input "16,975,745.88" at bounding box center [821, 678] width 138 height 29
drag, startPoint x: 851, startPoint y: 679, endPoint x: 741, endPoint y: 686, distance: 110.2
click at [741, 686] on div "Indirect Cost Total 16,975,745.88 Project Total 57,978,197.88" at bounding box center [776, 669] width 1522 height 59
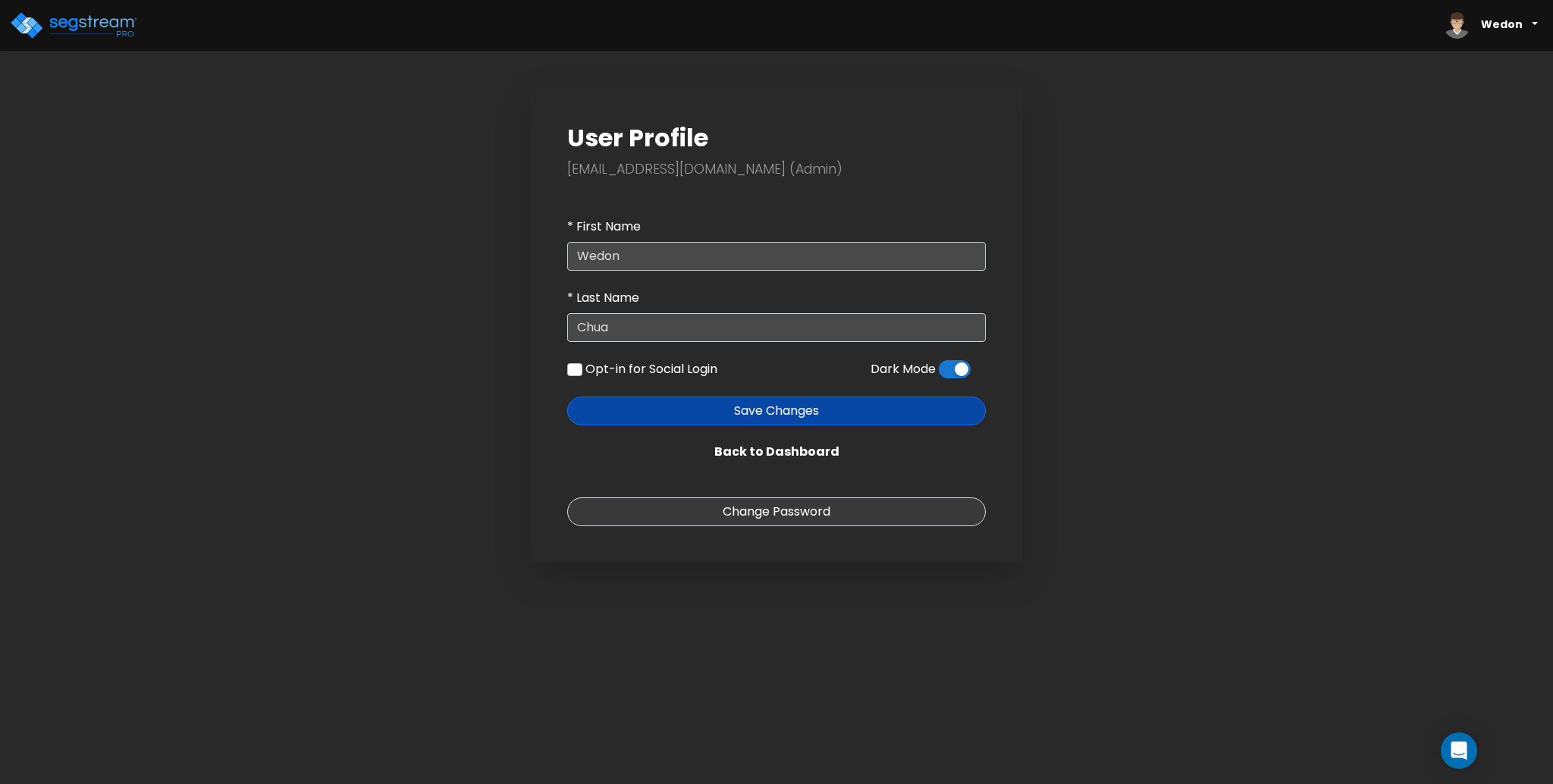
click at [949, 363] on span at bounding box center [955, 370] width 32 height 18
click at [939, 373] on input "checkbox" at bounding box center [939, 373] width 0 height 0
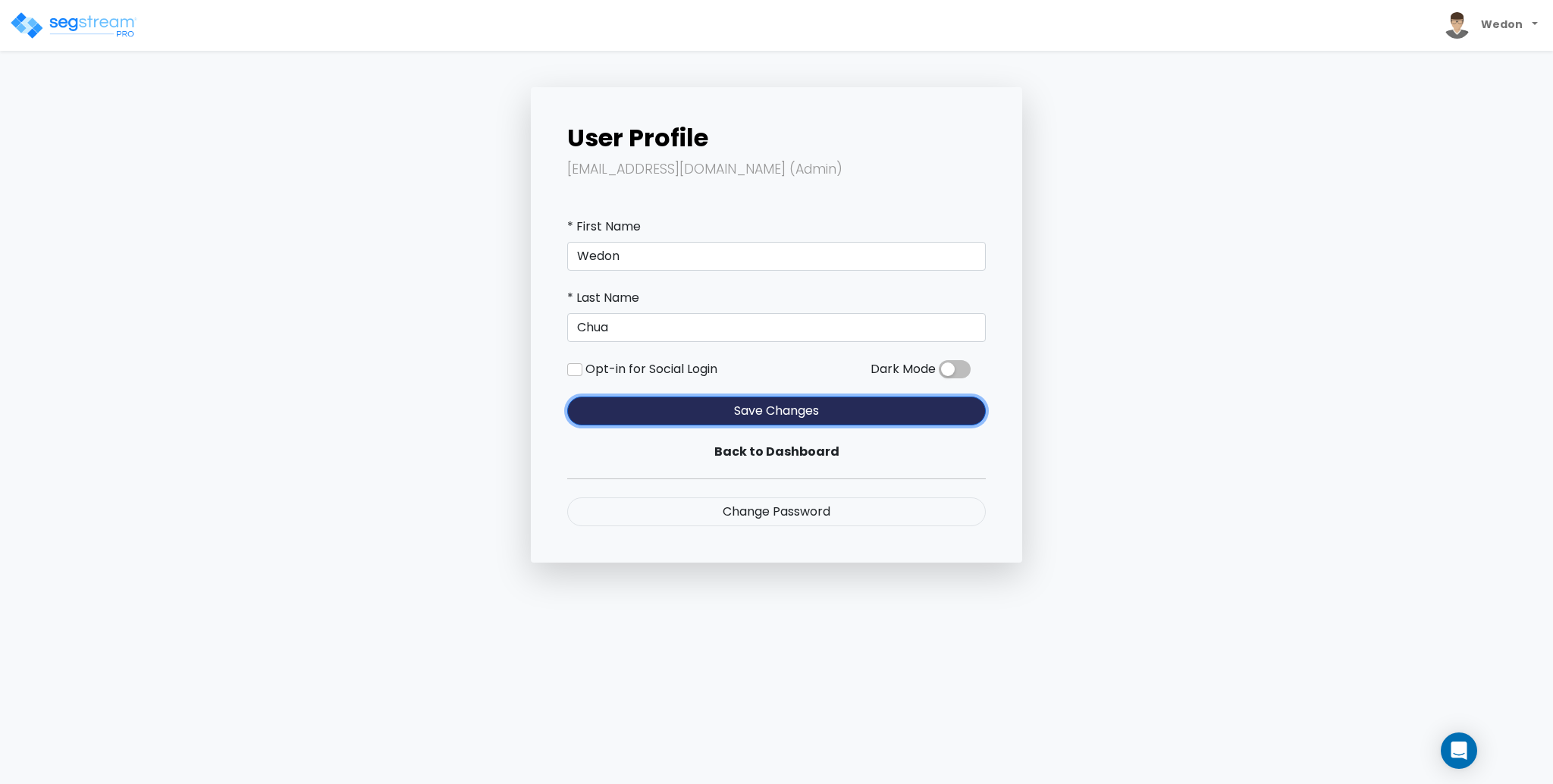
click at [785, 400] on button "Save Changes" at bounding box center [776, 411] width 418 height 29
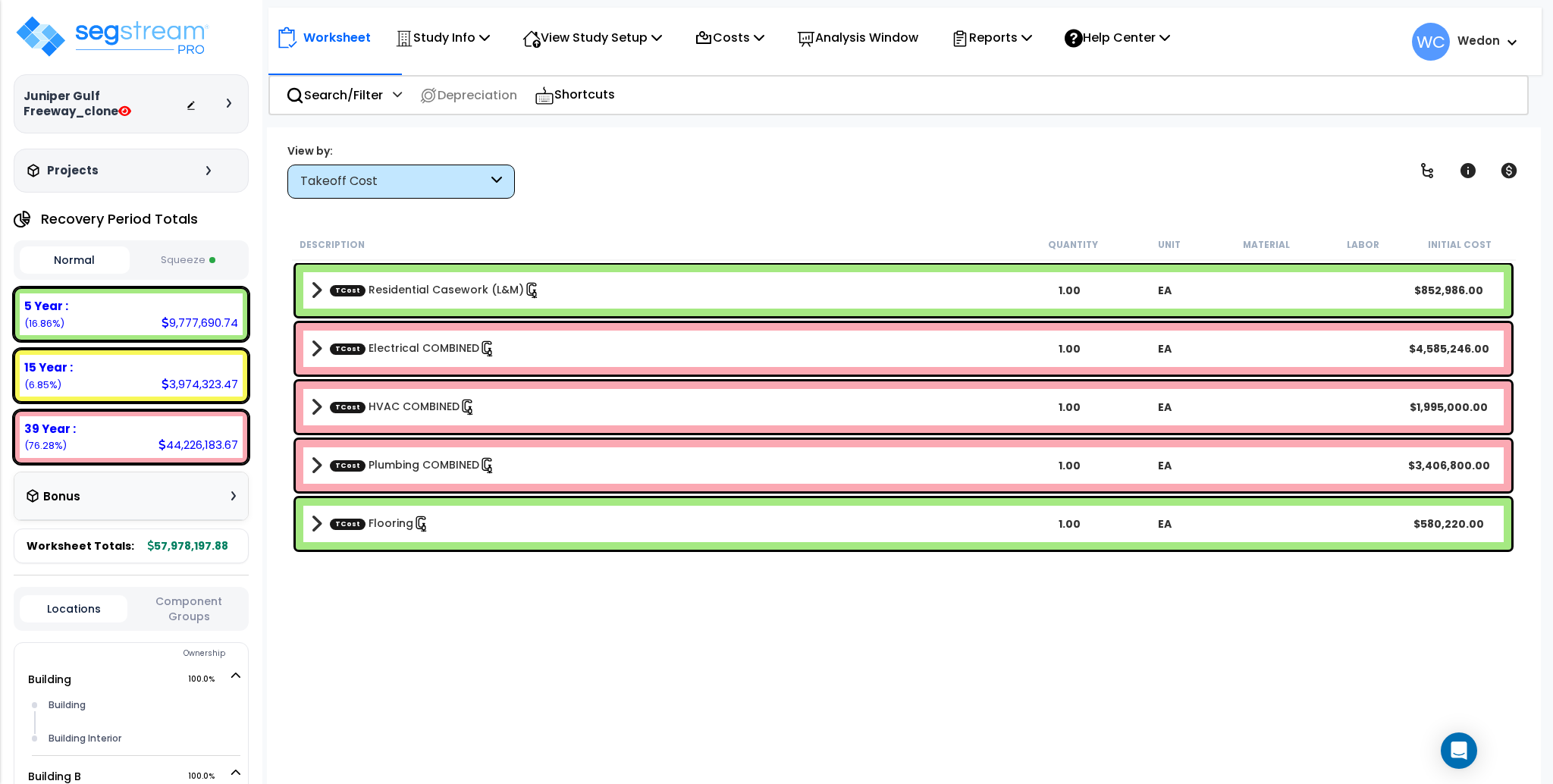
click at [432, 171] on div "Takeoff Cost" at bounding box center [401, 181] width 228 height 34
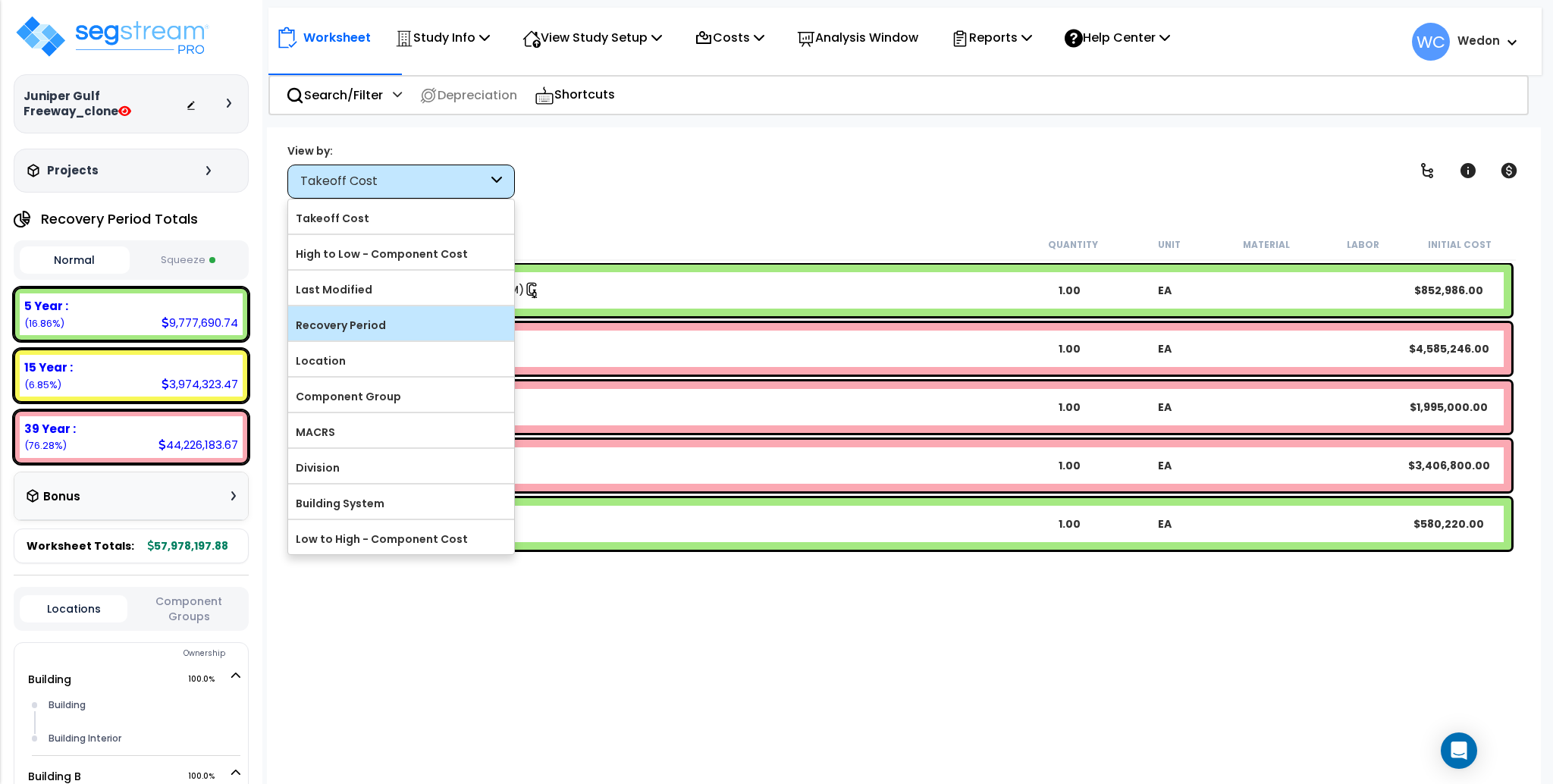
click at [412, 331] on label "Recovery Period" at bounding box center [401, 325] width 226 height 23
click at [0, 0] on input "Recovery Period" at bounding box center [0, 0] width 0 height 0
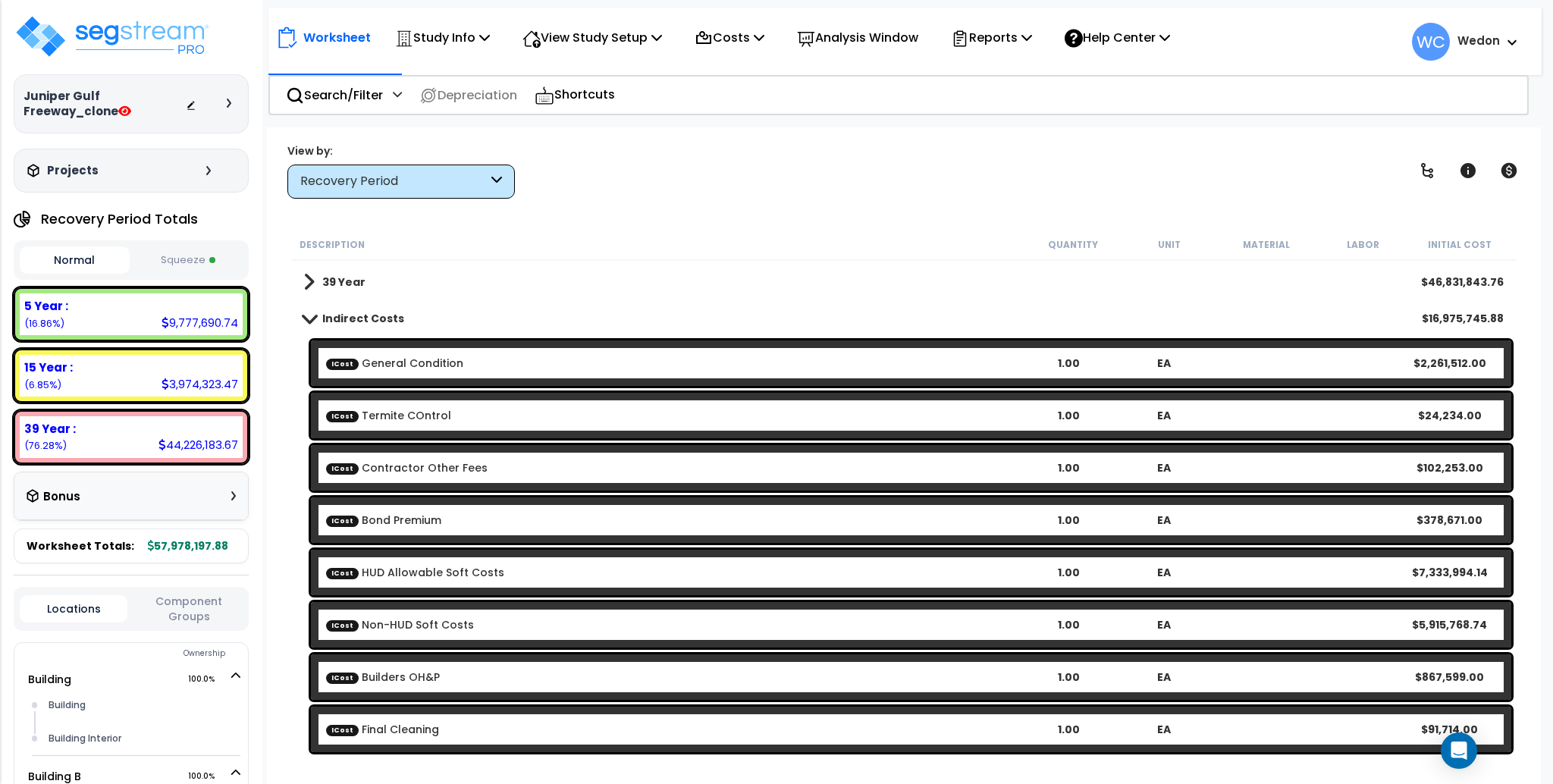
scroll to position [67, 0]
click at [322, 308] on link "Indirect Costs" at bounding box center [354, 318] width 101 height 21
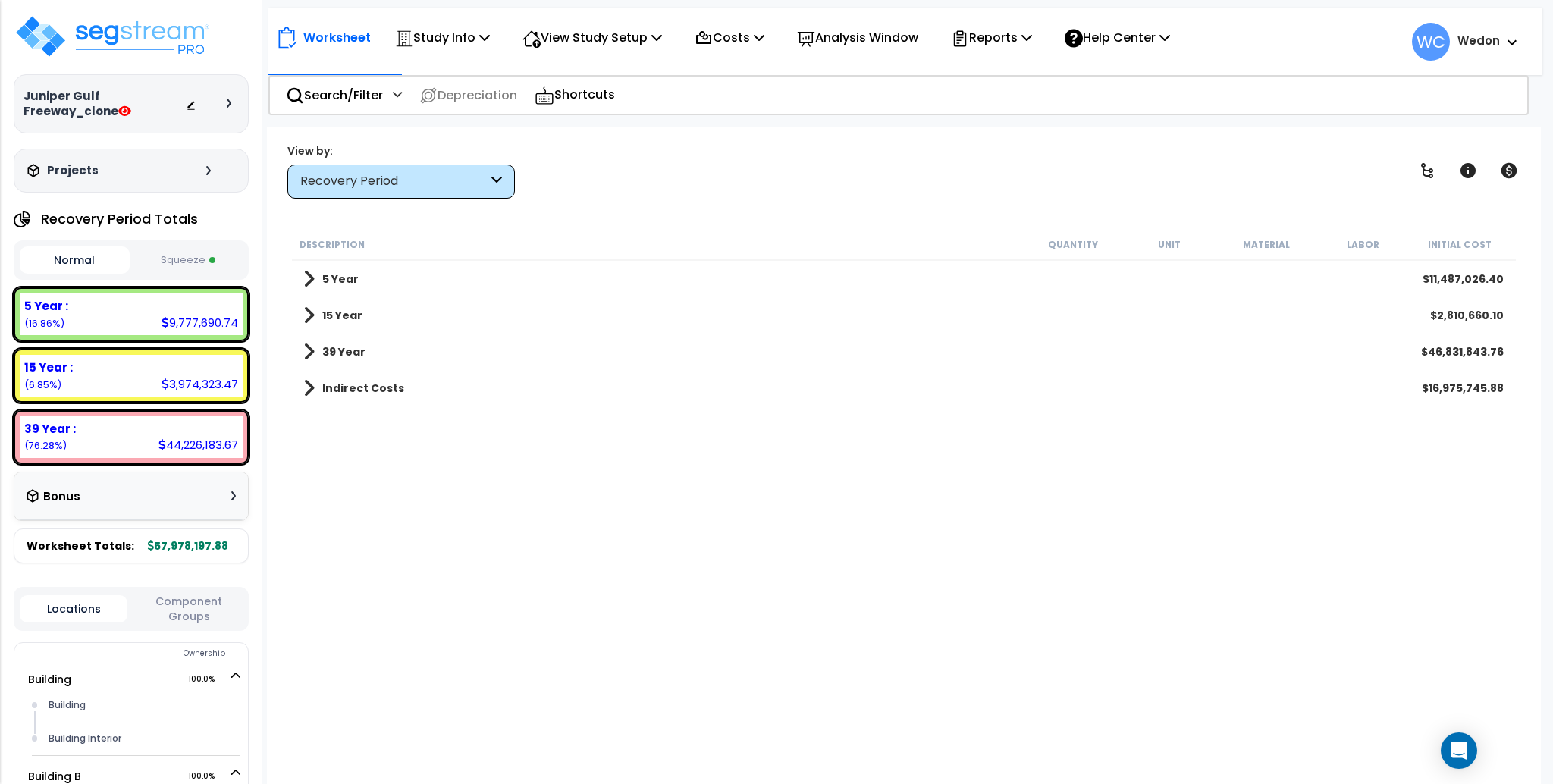
click at [324, 384] on b "Indirect Costs" at bounding box center [363, 389] width 82 height 15
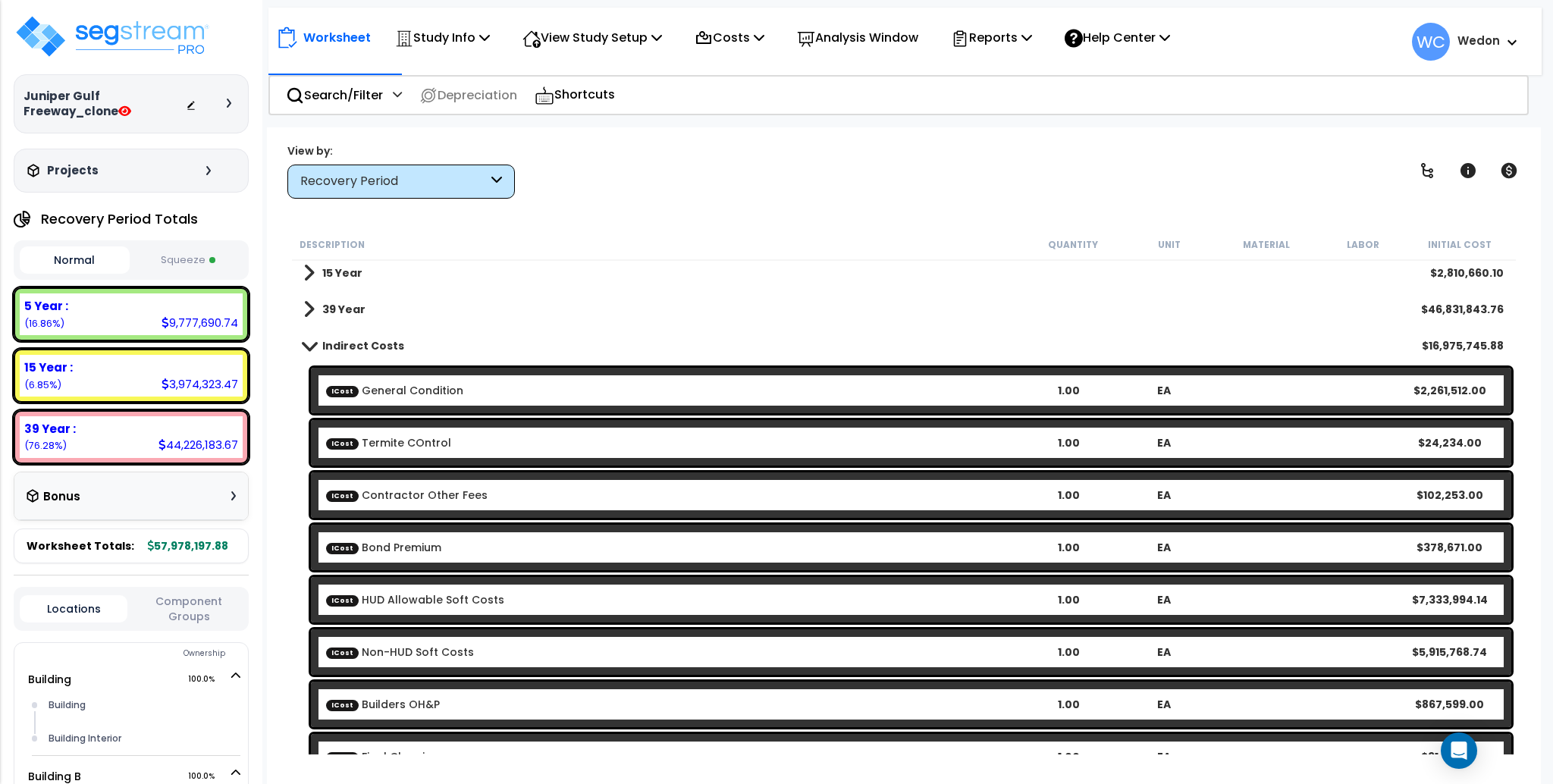
scroll to position [70, 0]
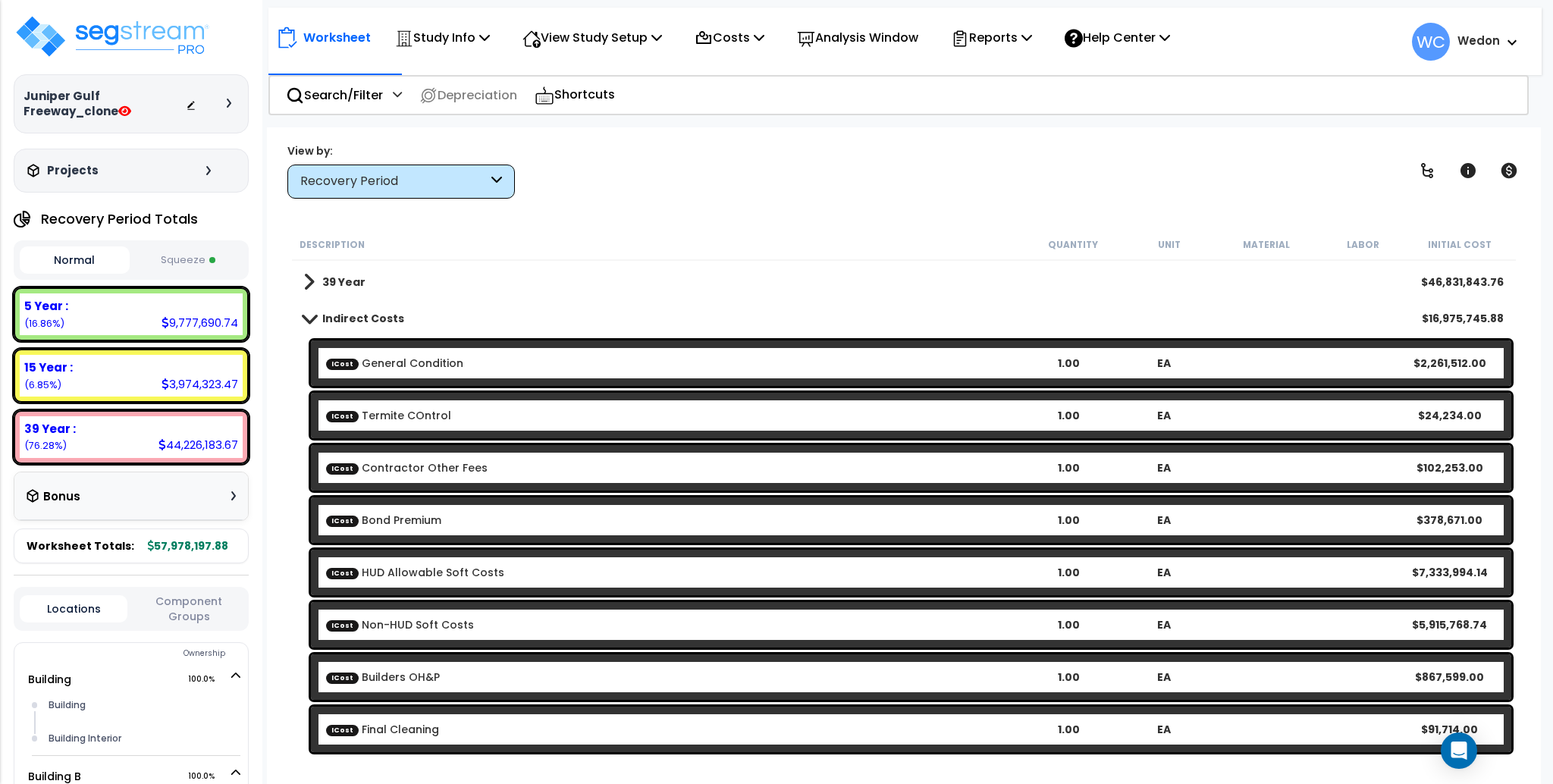
click at [357, 313] on b "Indirect Costs" at bounding box center [363, 318] width 82 height 15
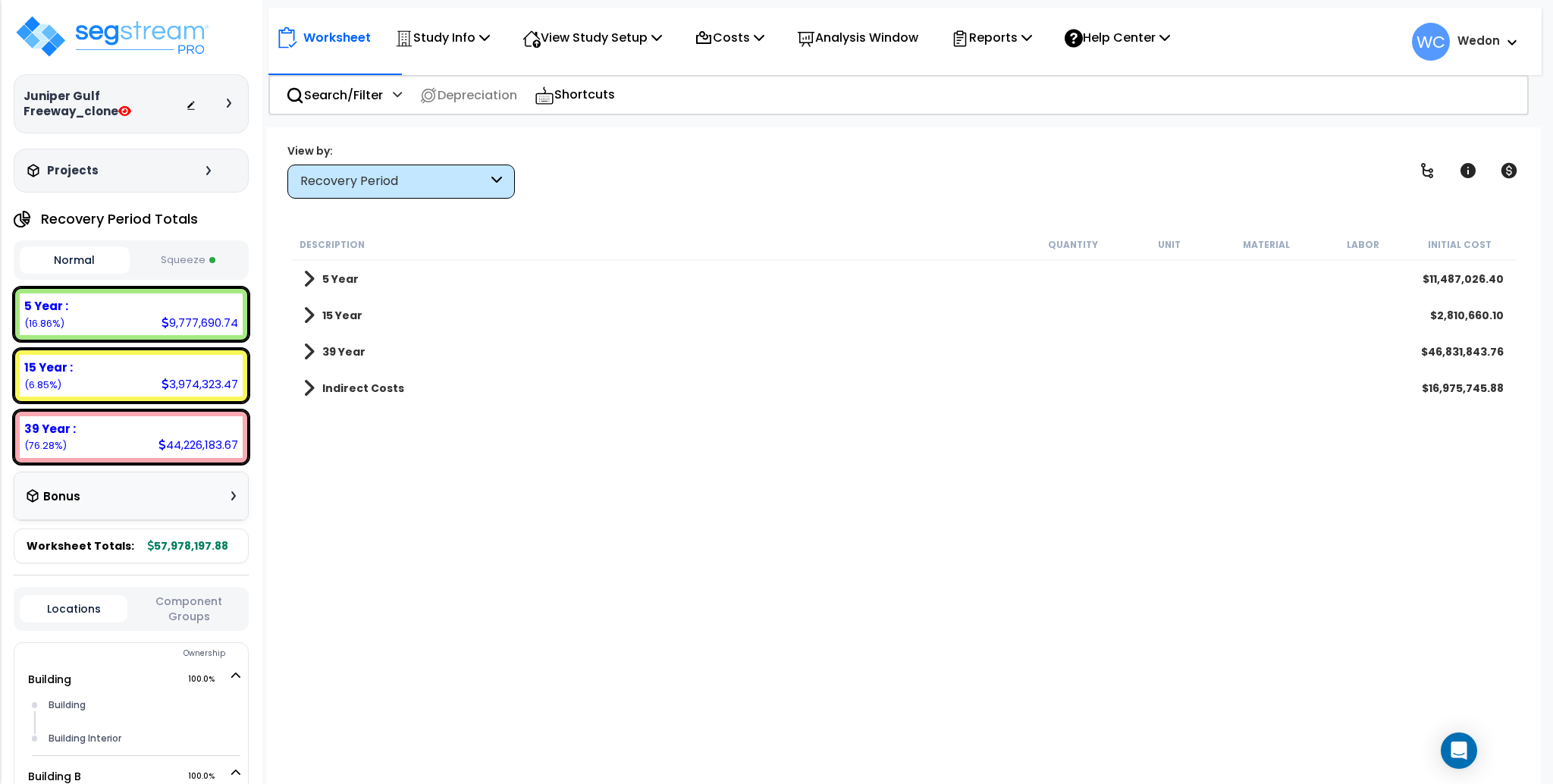
scroll to position [0, 0]
click at [329, 273] on b "5 Year" at bounding box center [341, 279] width 37 height 15
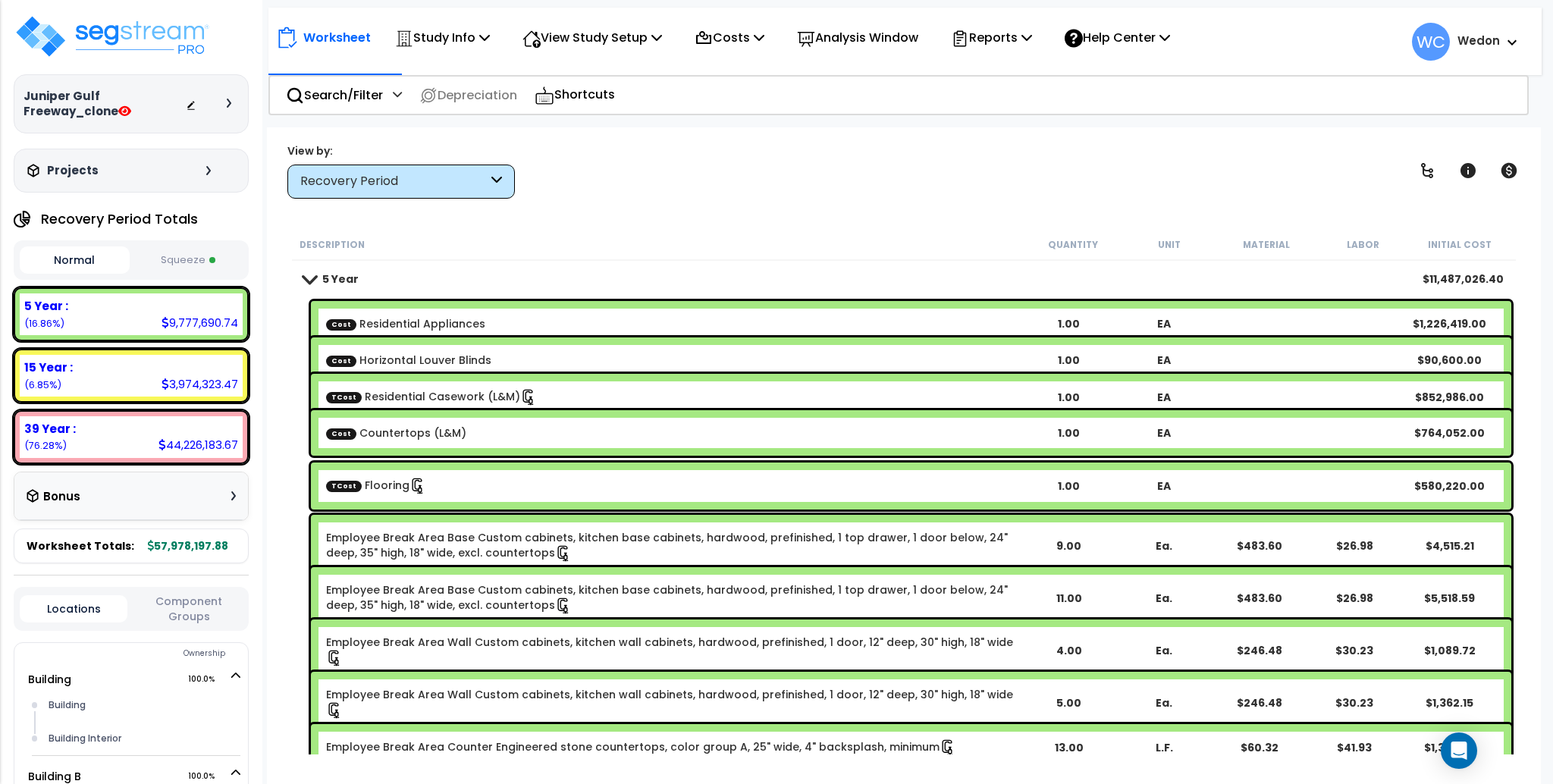
click at [344, 273] on b "5 Year" at bounding box center [341, 279] width 37 height 15
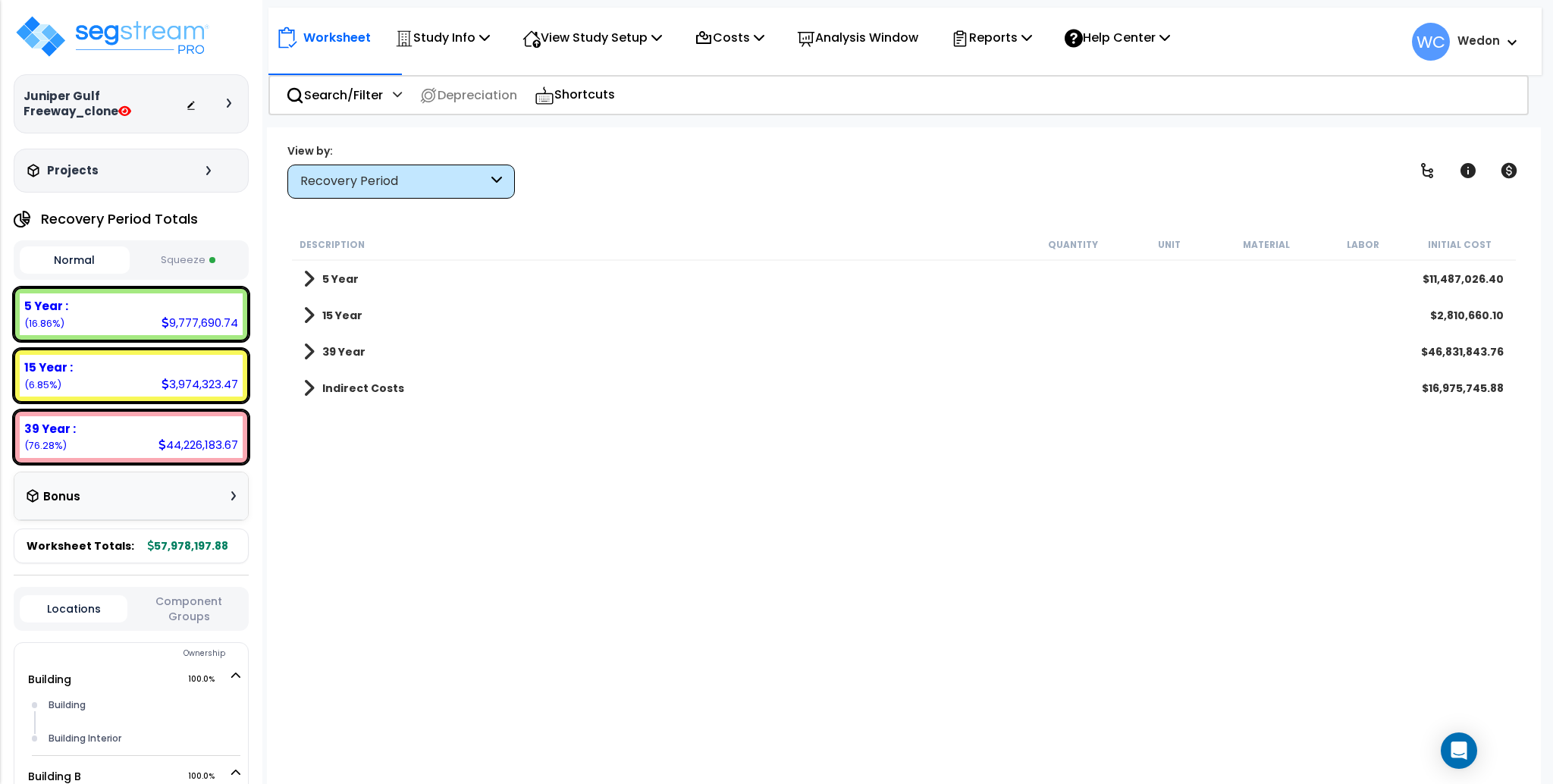
click at [346, 283] on b "5 Year" at bounding box center [341, 279] width 37 height 15
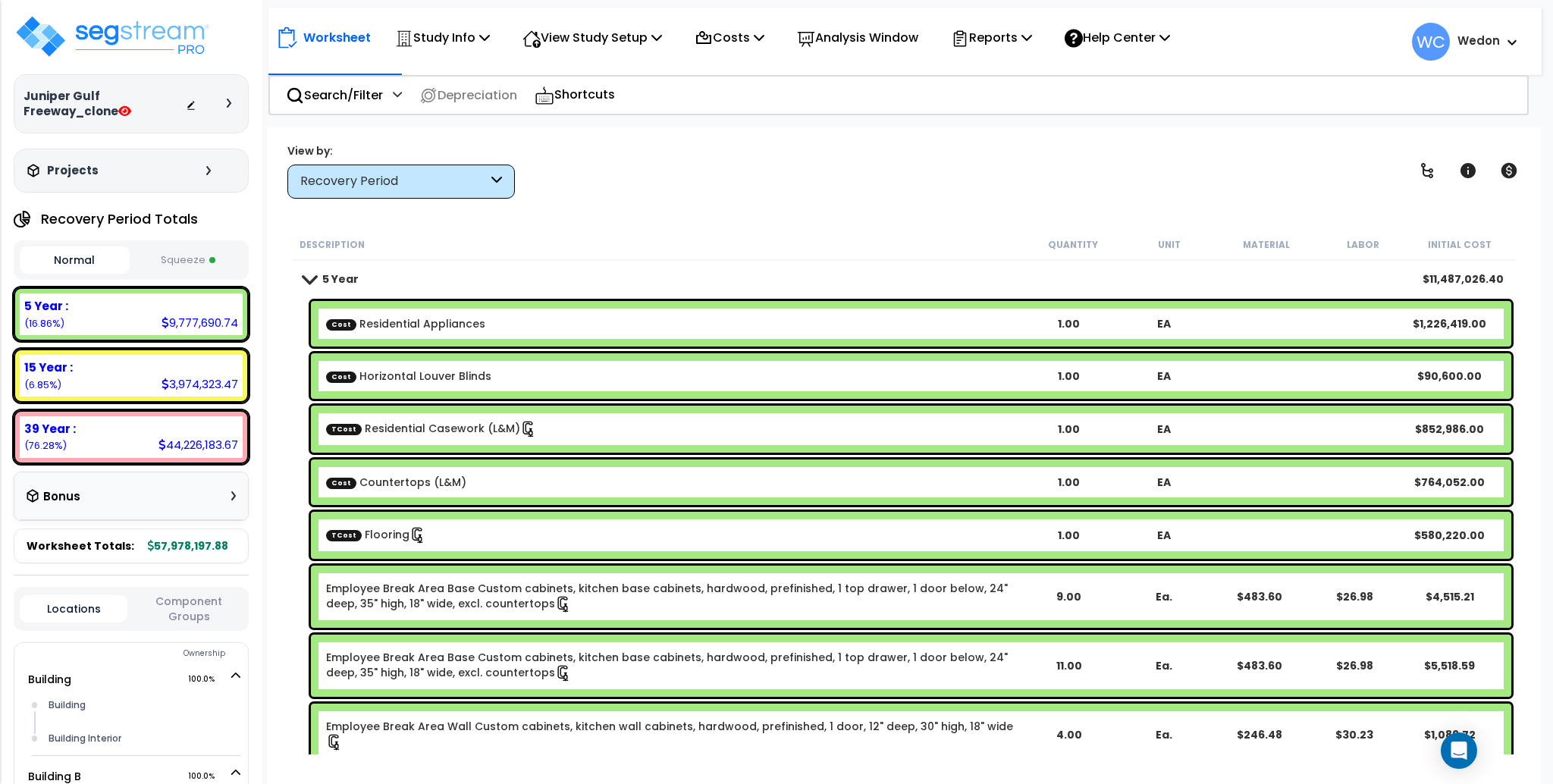
click at [320, 272] on link "5 Year" at bounding box center [331, 279] width 56 height 21
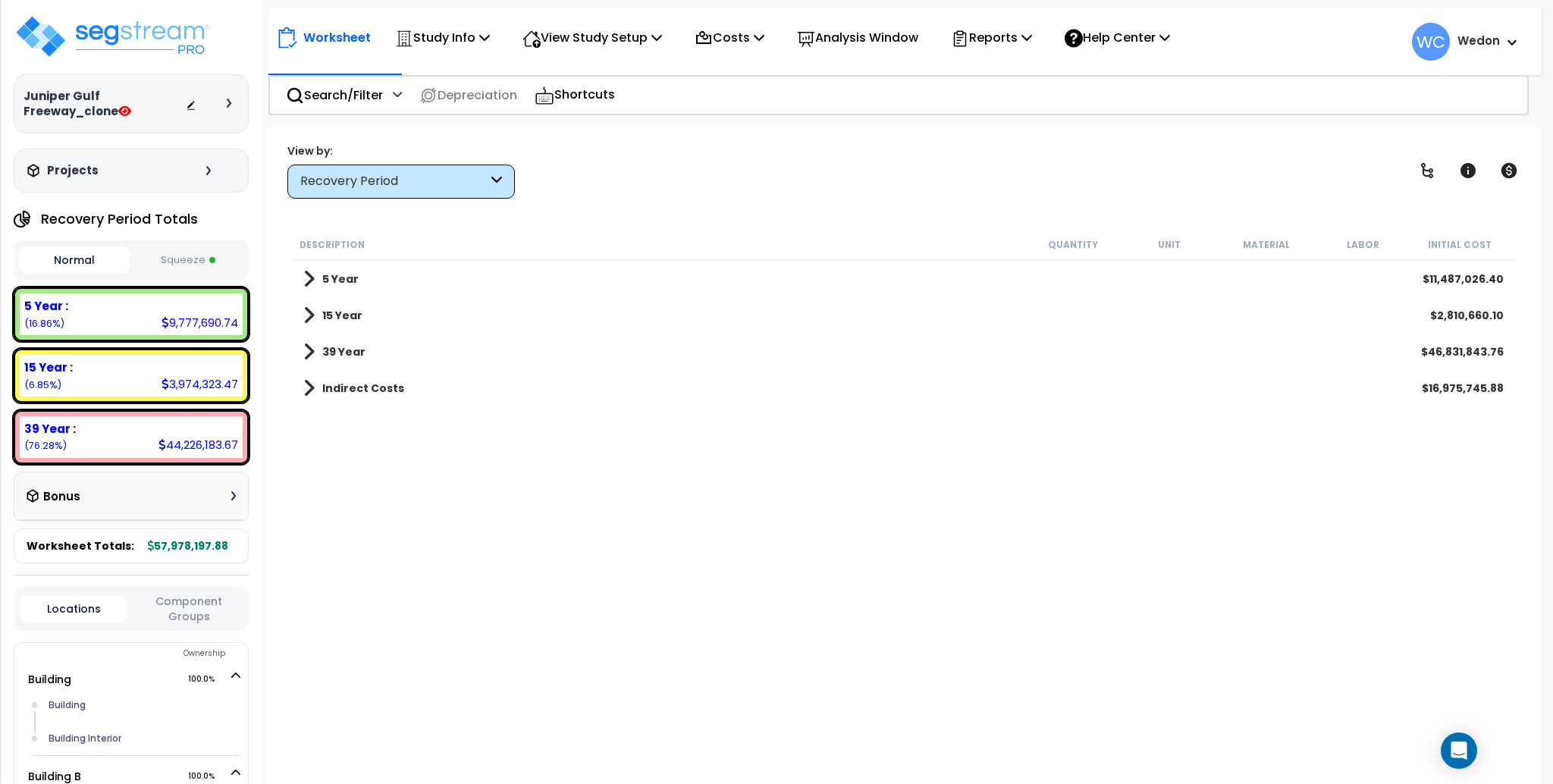
click at [335, 313] on b "15 Year" at bounding box center [342, 315] width 40 height 15
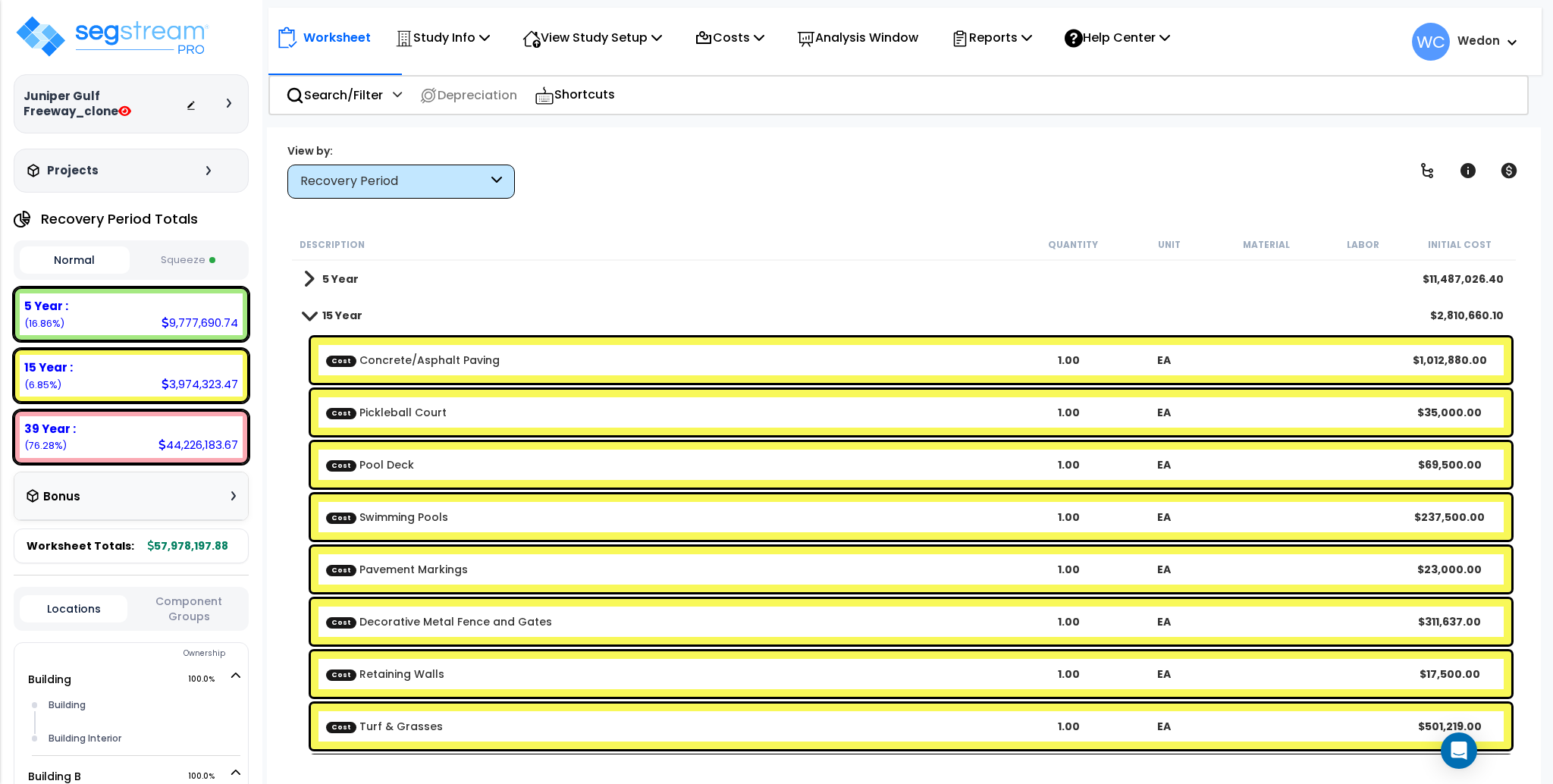
click at [347, 314] on b "15 Year" at bounding box center [342, 315] width 40 height 15
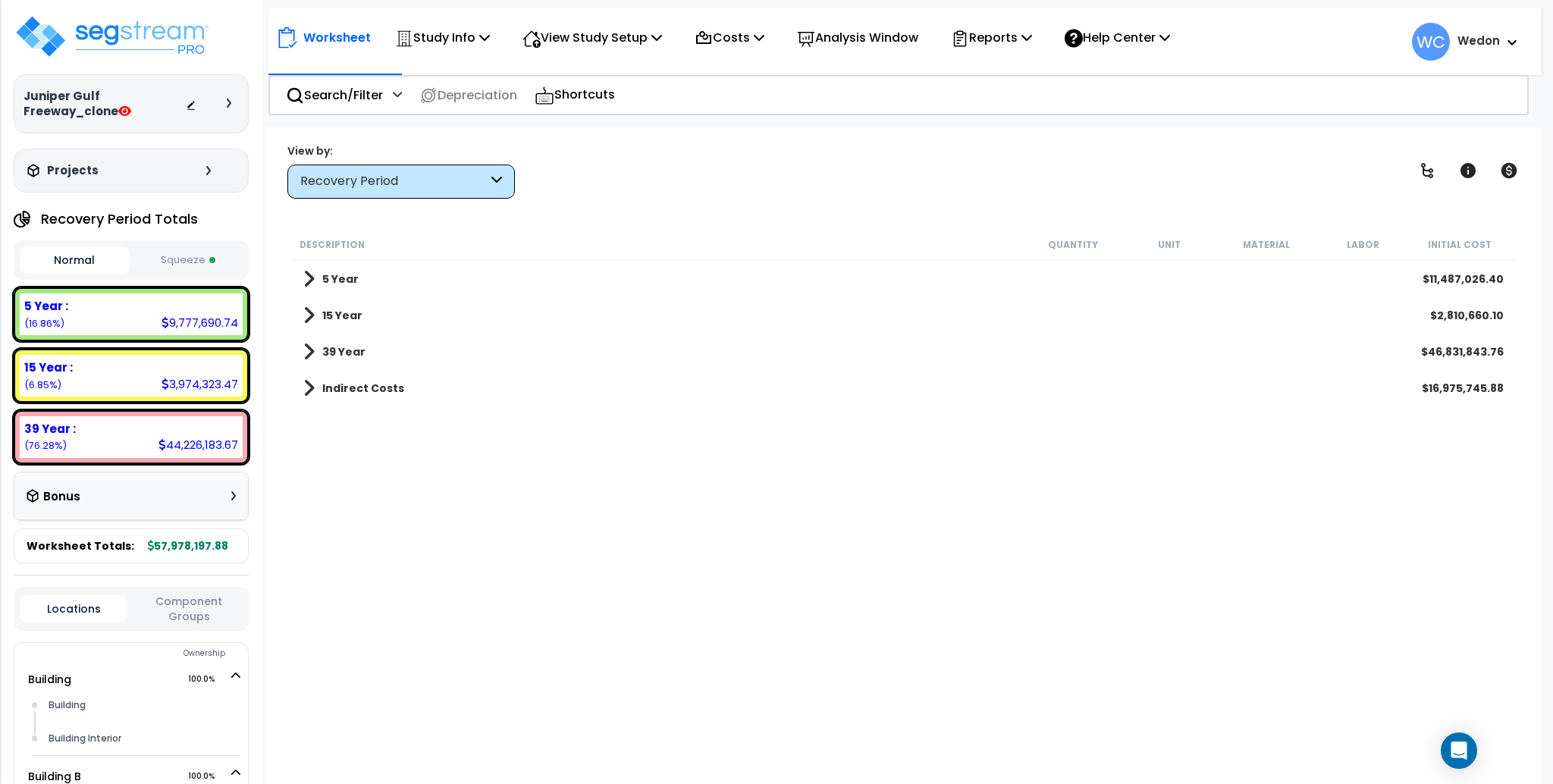
click at [336, 346] on b "39 Year" at bounding box center [344, 352] width 43 height 15
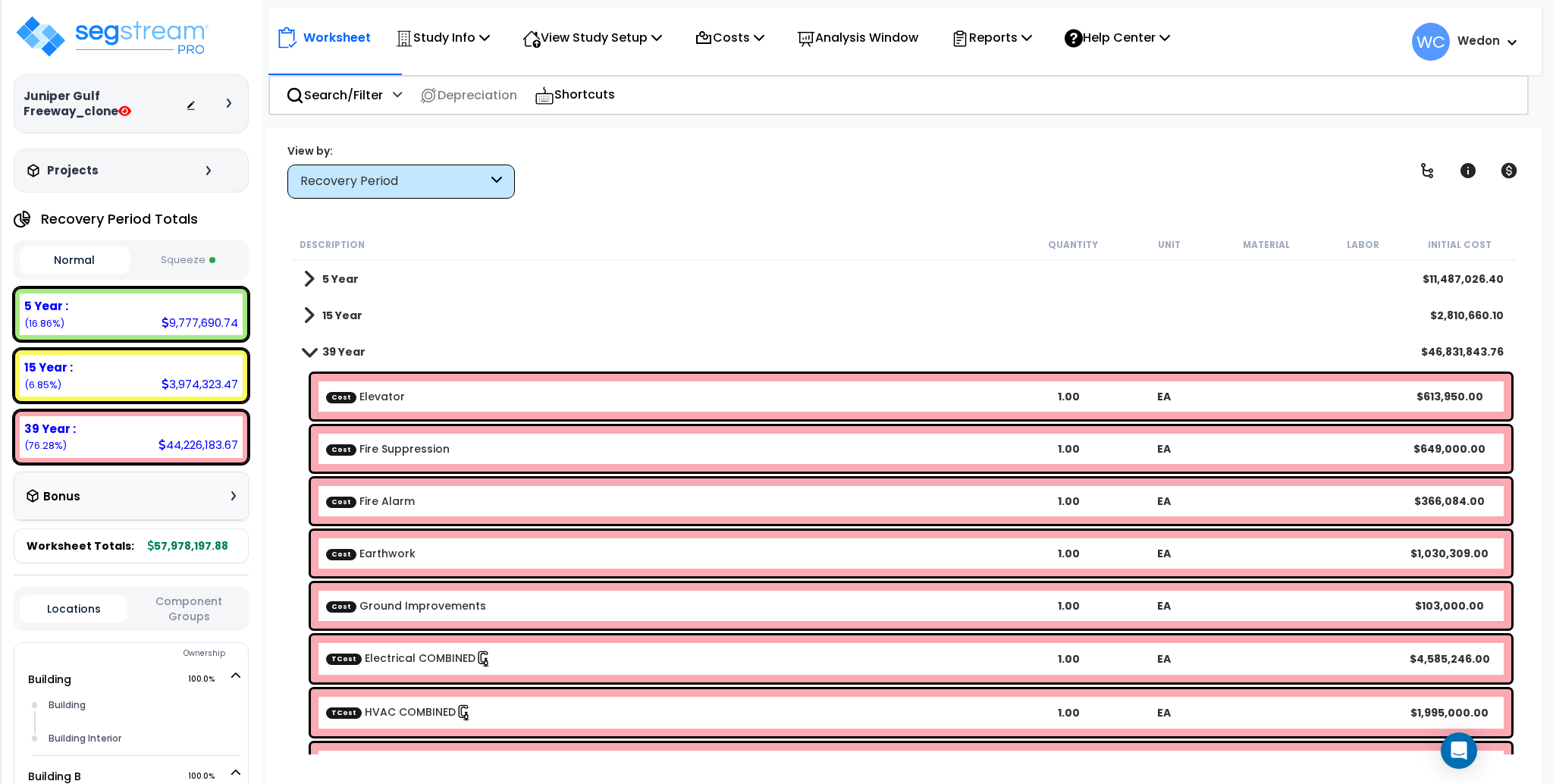
click at [333, 341] on link "39 Year" at bounding box center [335, 352] width 62 height 21
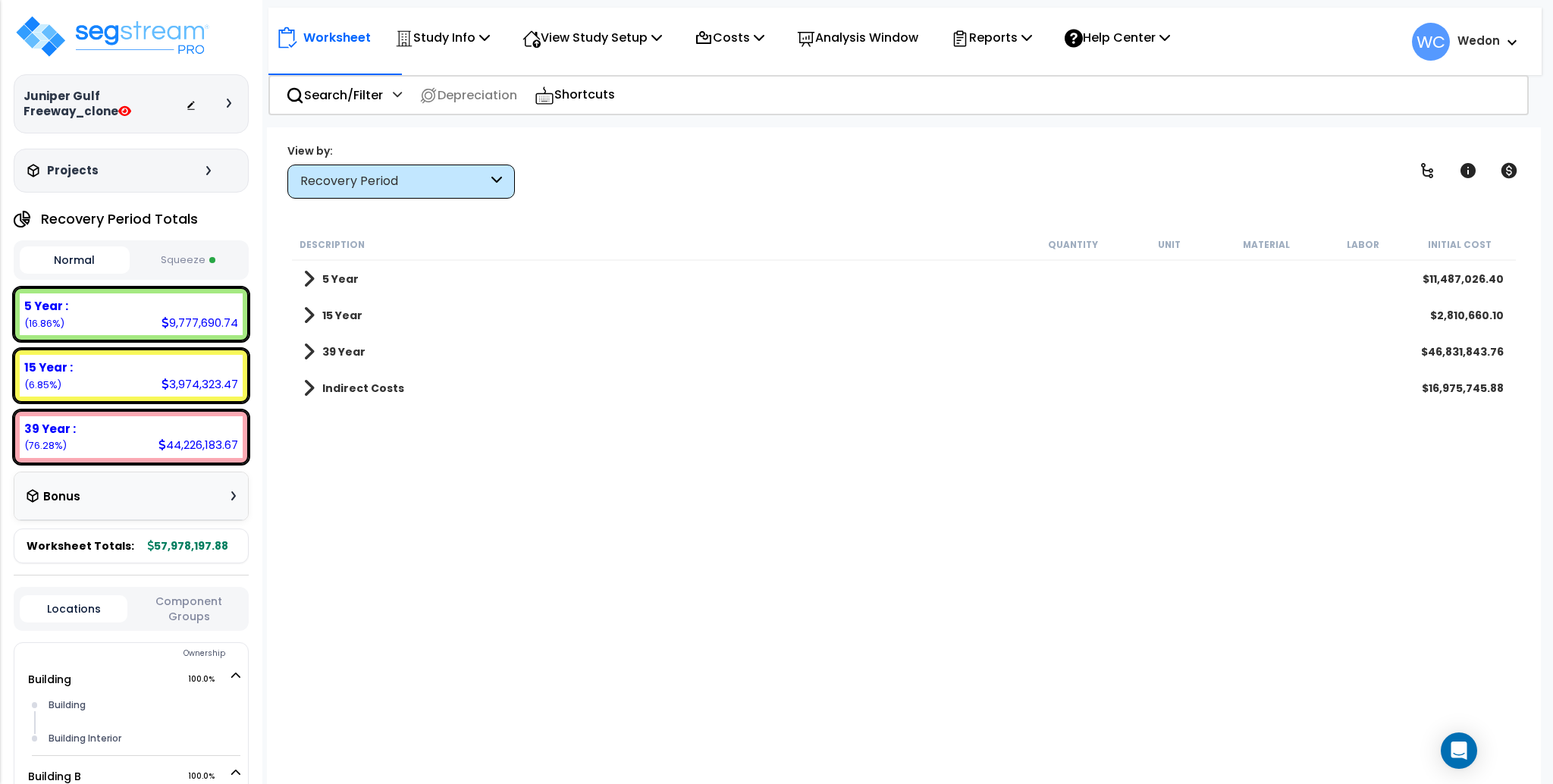
click at [337, 314] on b "15 Year" at bounding box center [342, 315] width 40 height 15
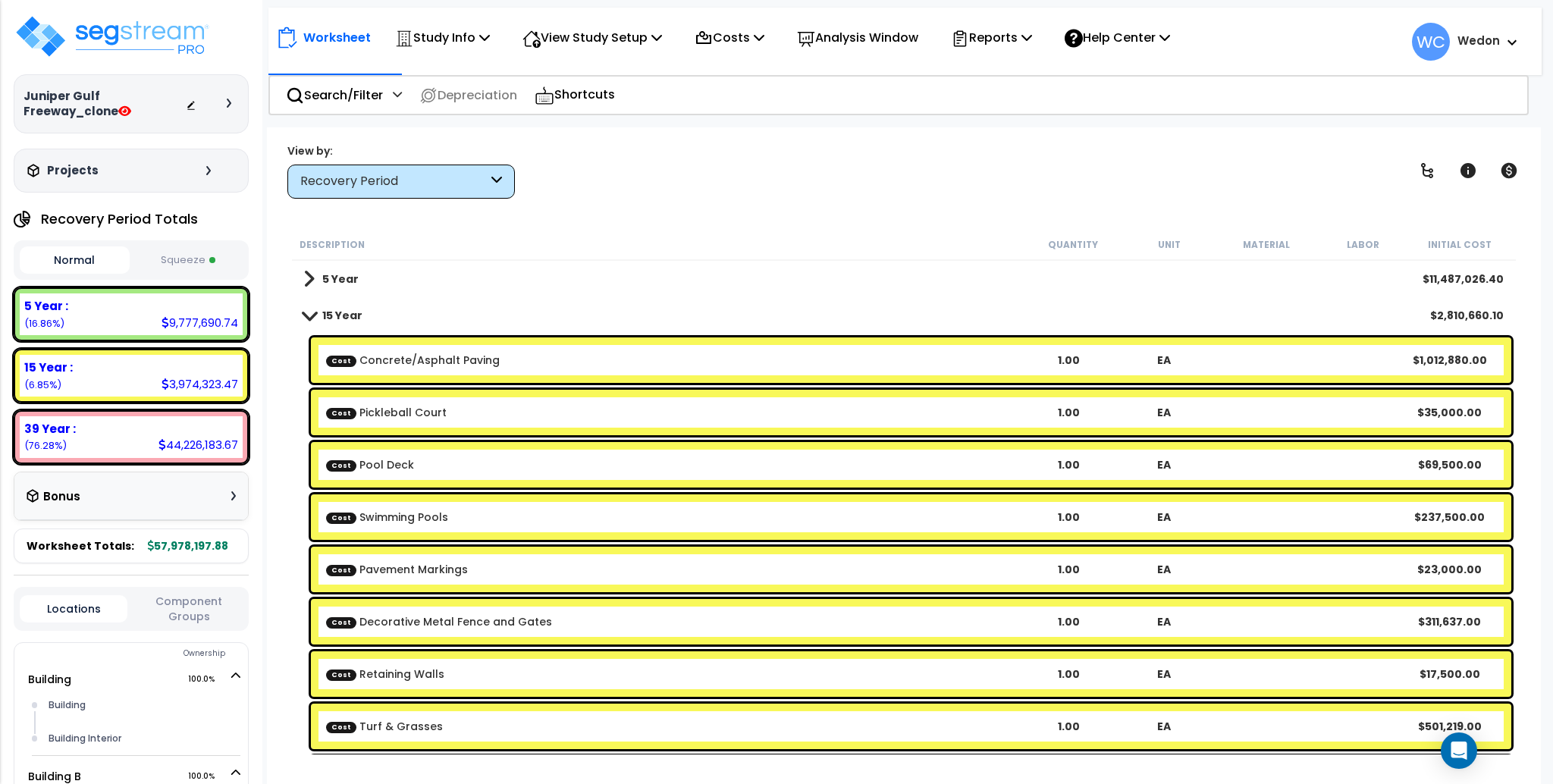
click at [330, 308] on b "15 Year" at bounding box center [342, 315] width 40 height 15
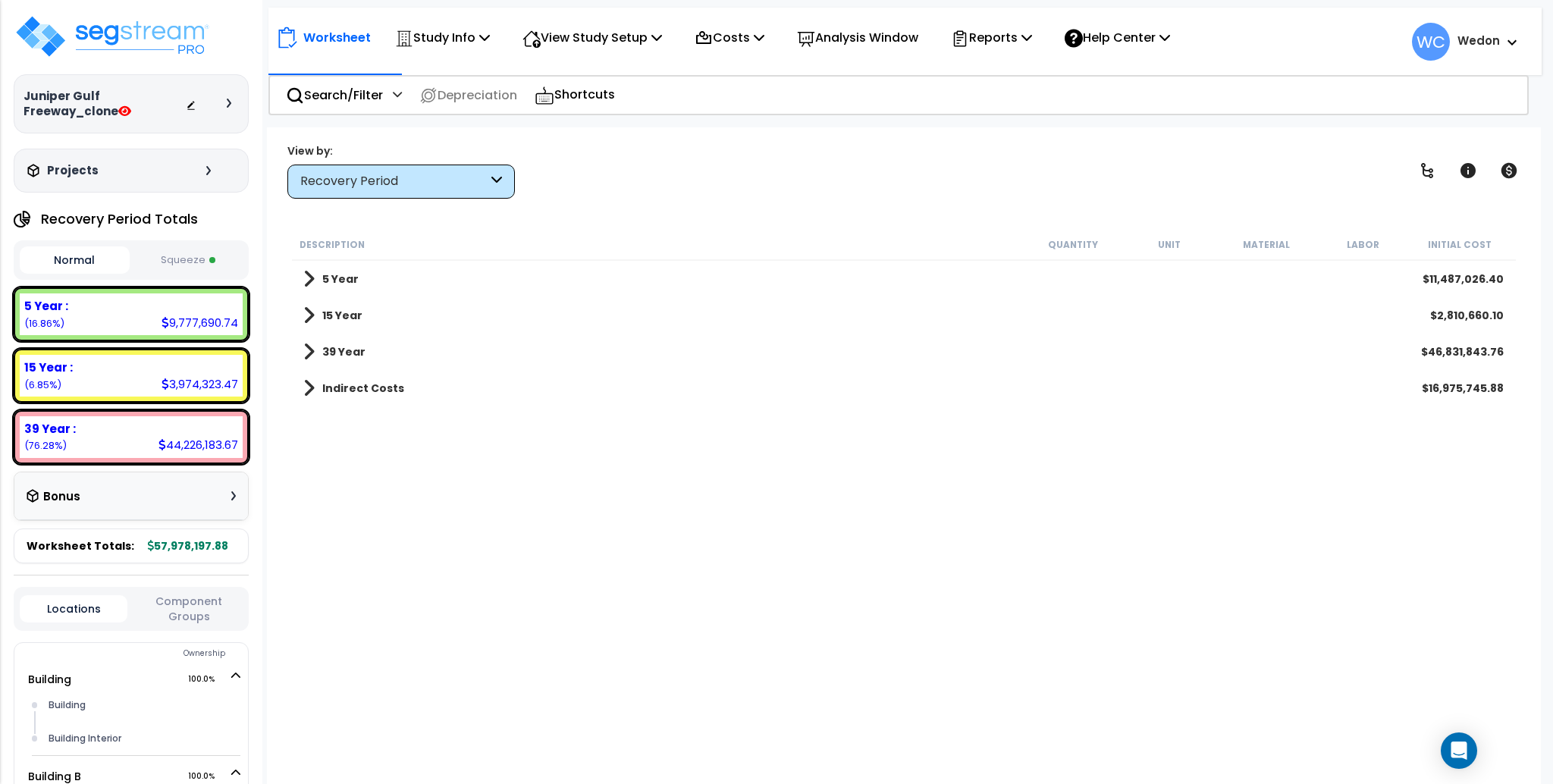
click at [338, 281] on b "5 Year" at bounding box center [341, 279] width 37 height 15
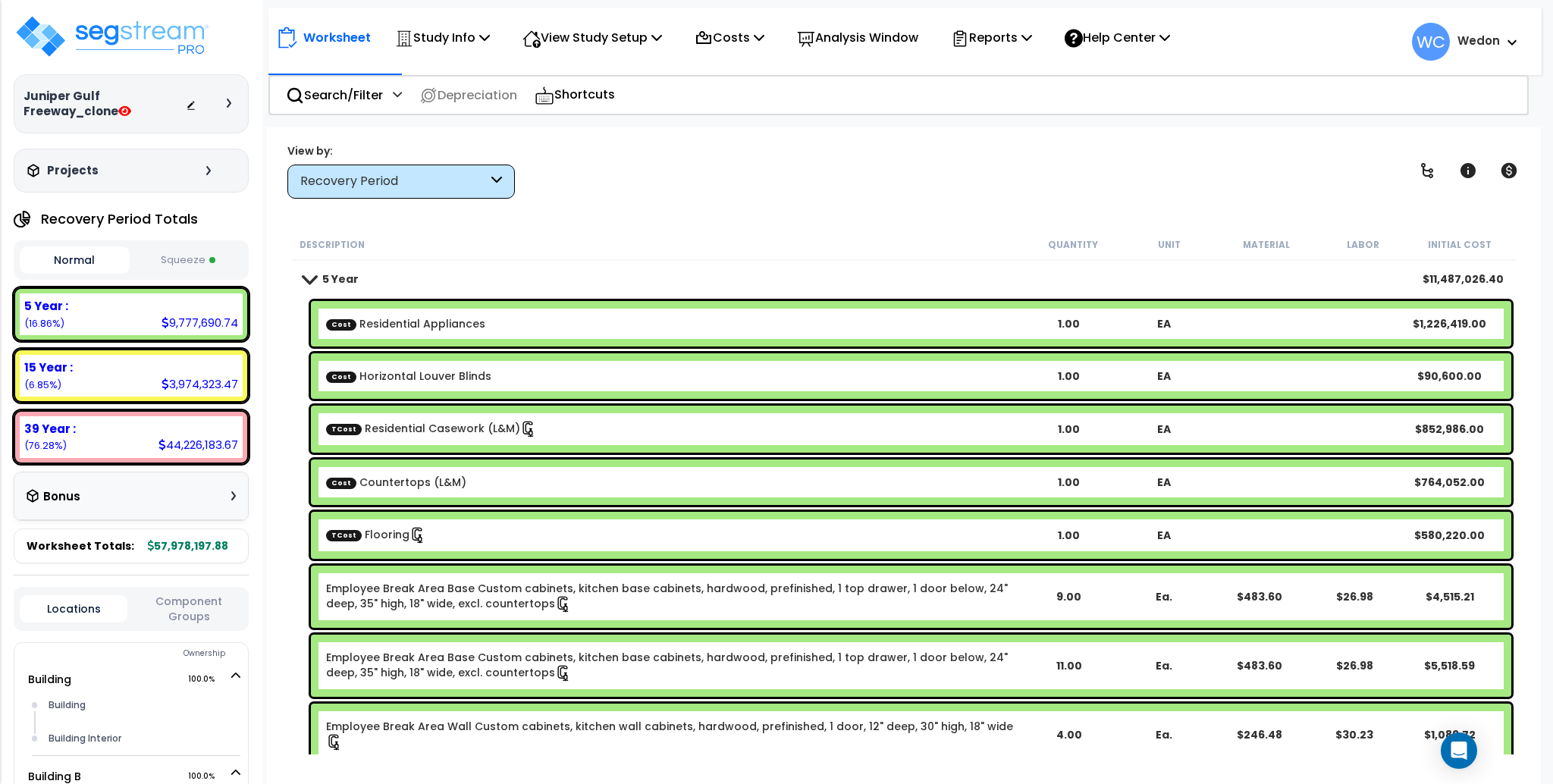
click at [326, 276] on b "5 Year" at bounding box center [341, 279] width 37 height 15
